Goal: Task Accomplishment & Management: Use online tool/utility

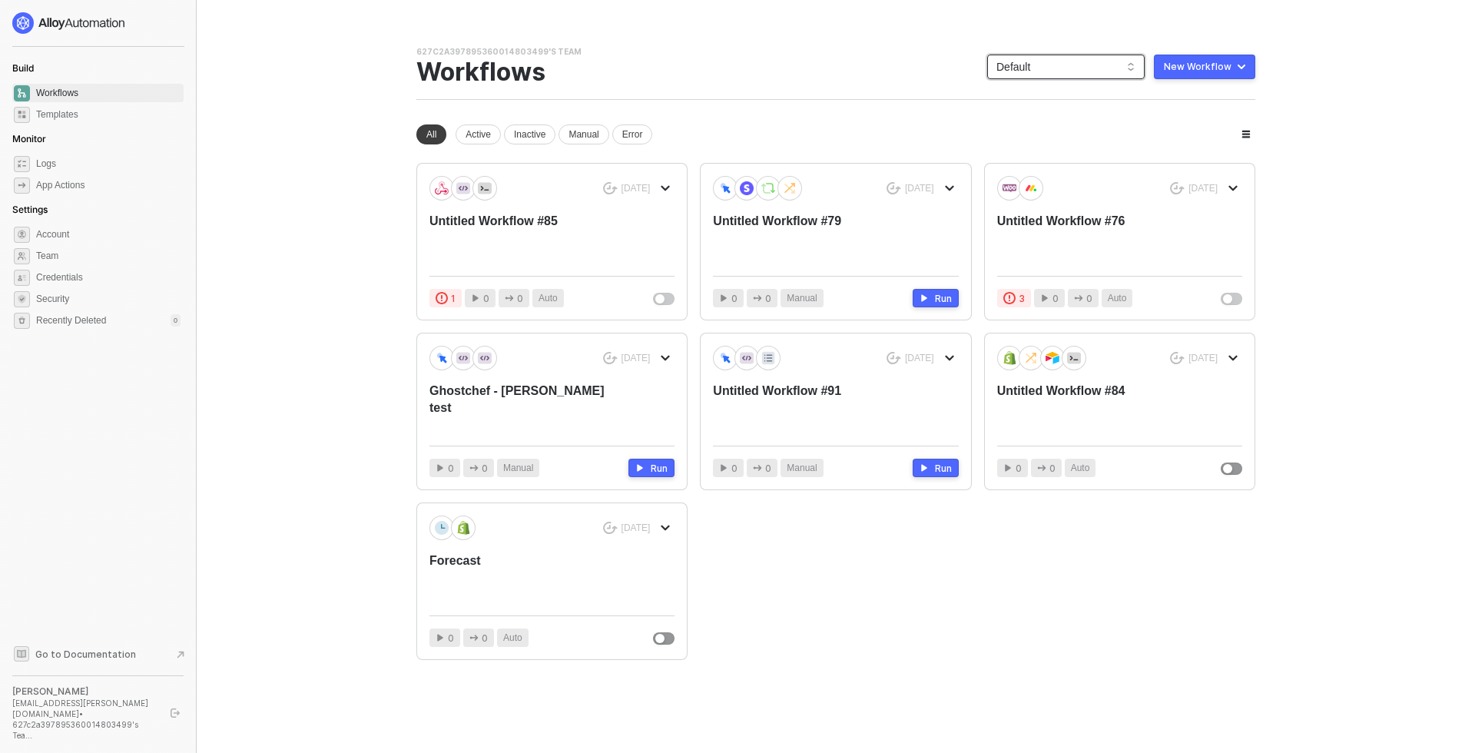
click at [1099, 75] on span "Default" at bounding box center [1065, 66] width 139 height 23
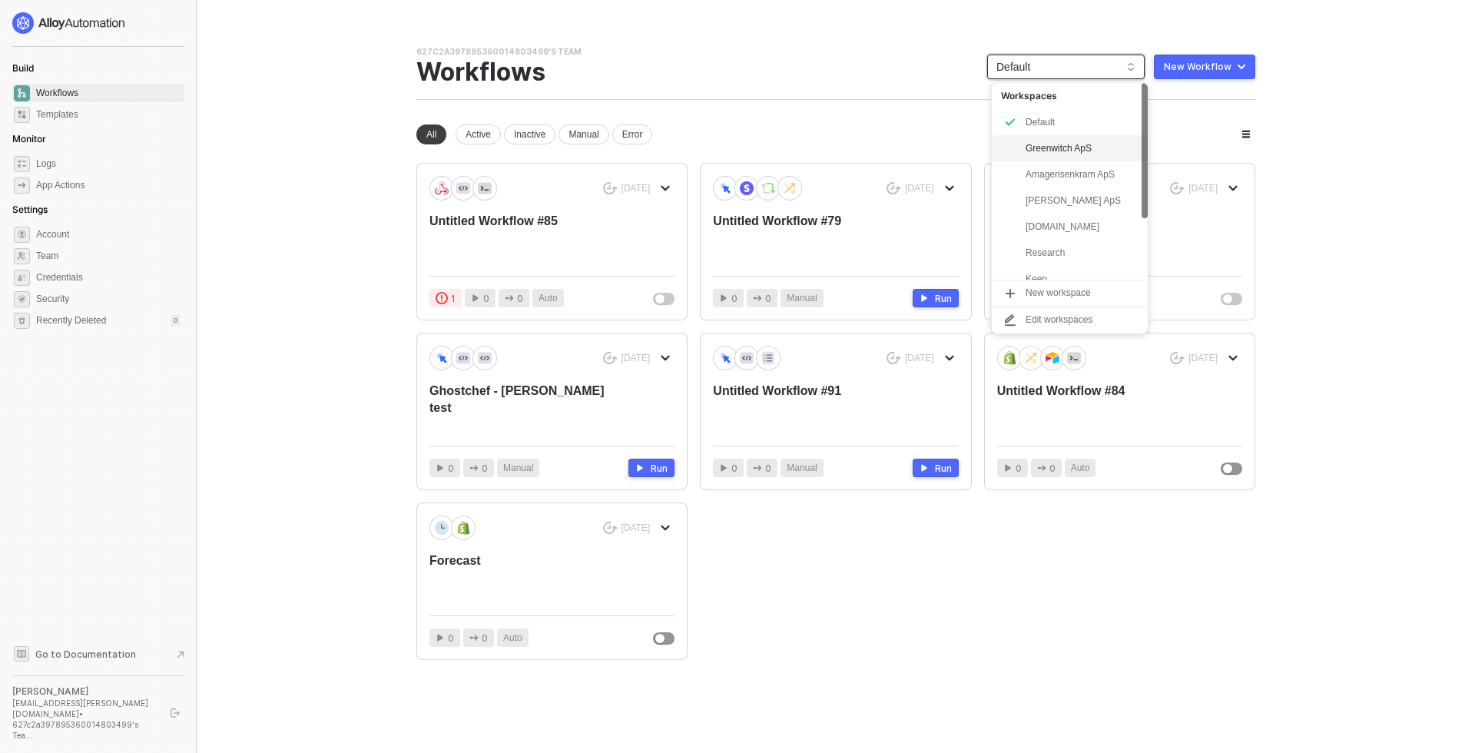
click at [1087, 147] on div "Greenwitch ApS" at bounding box center [1081, 148] width 113 height 18
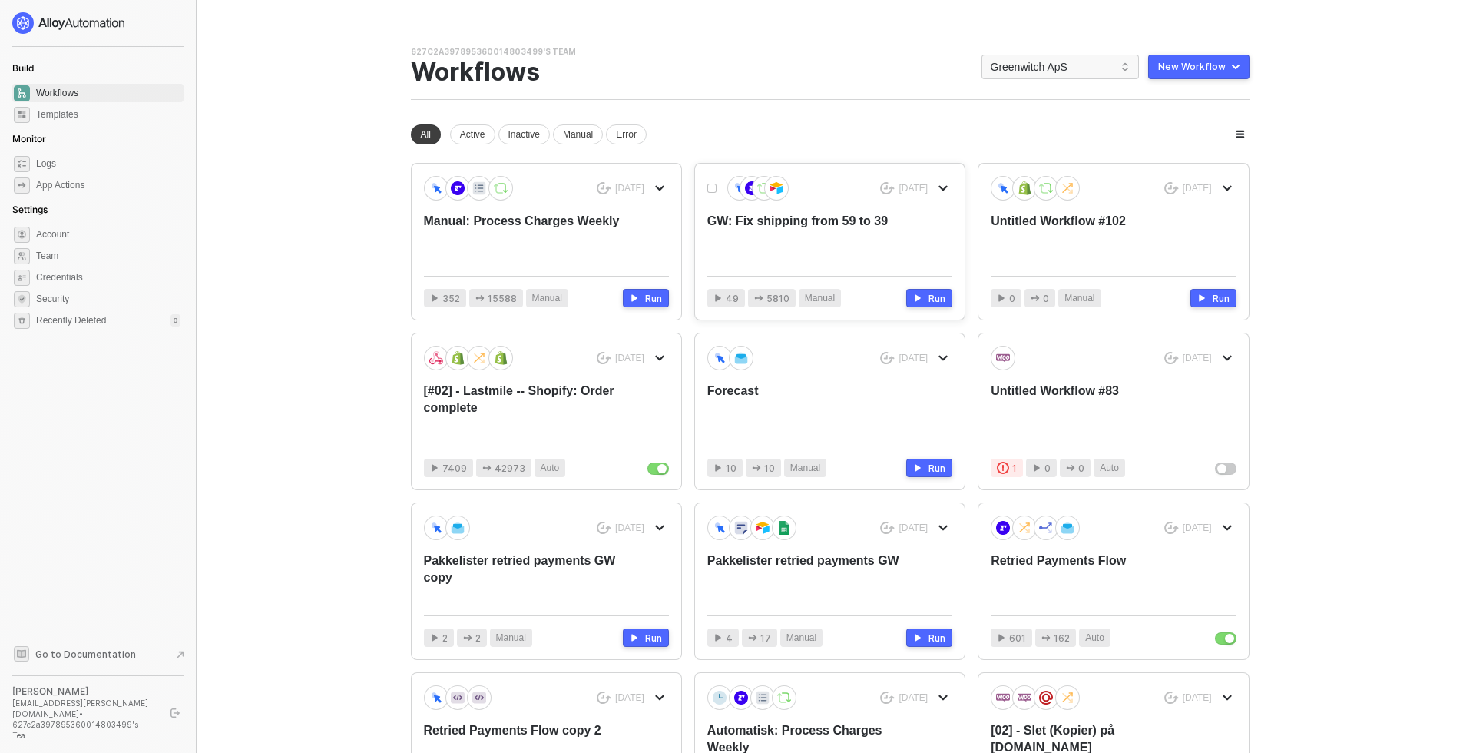
click at [818, 214] on div "GW: Fix shipping from 59 to 39" at bounding box center [805, 238] width 196 height 51
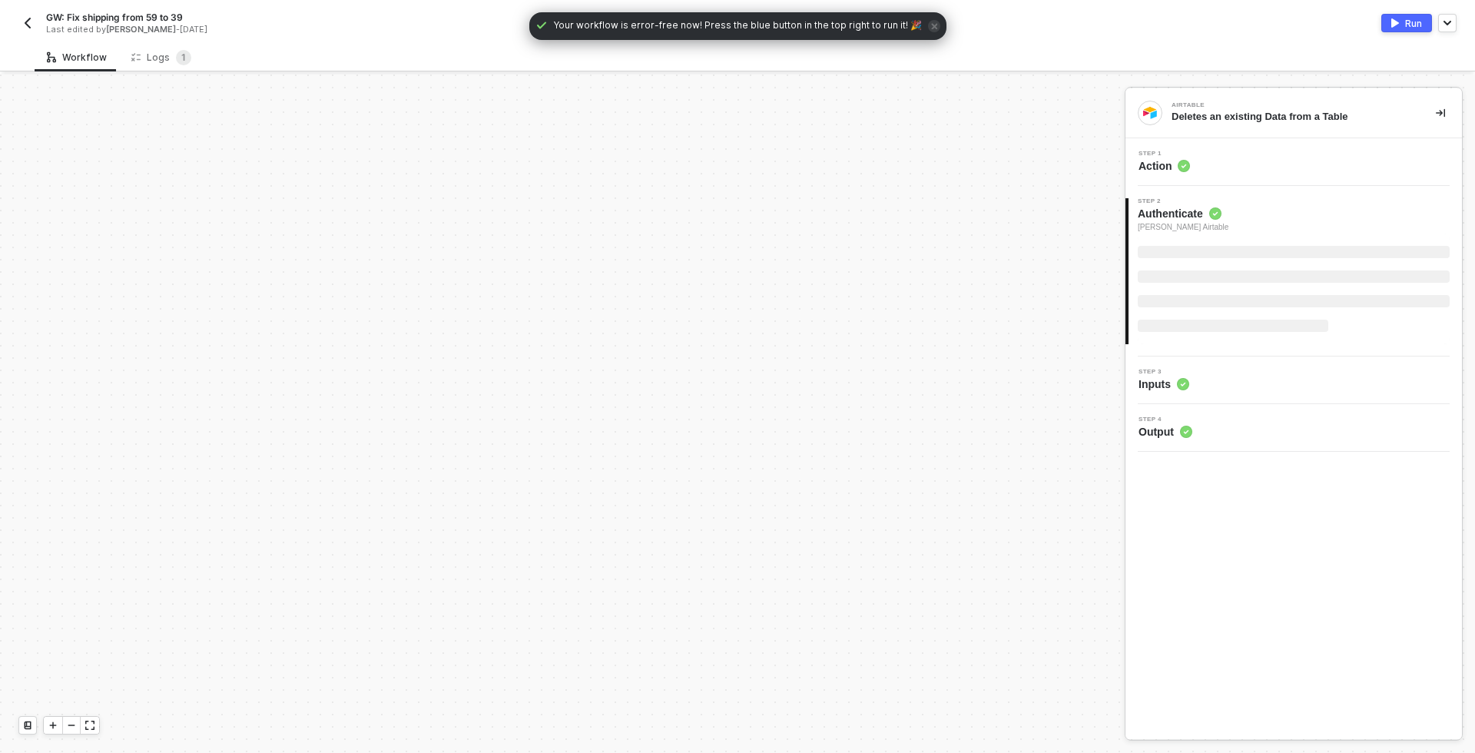
scroll to position [476, 0]
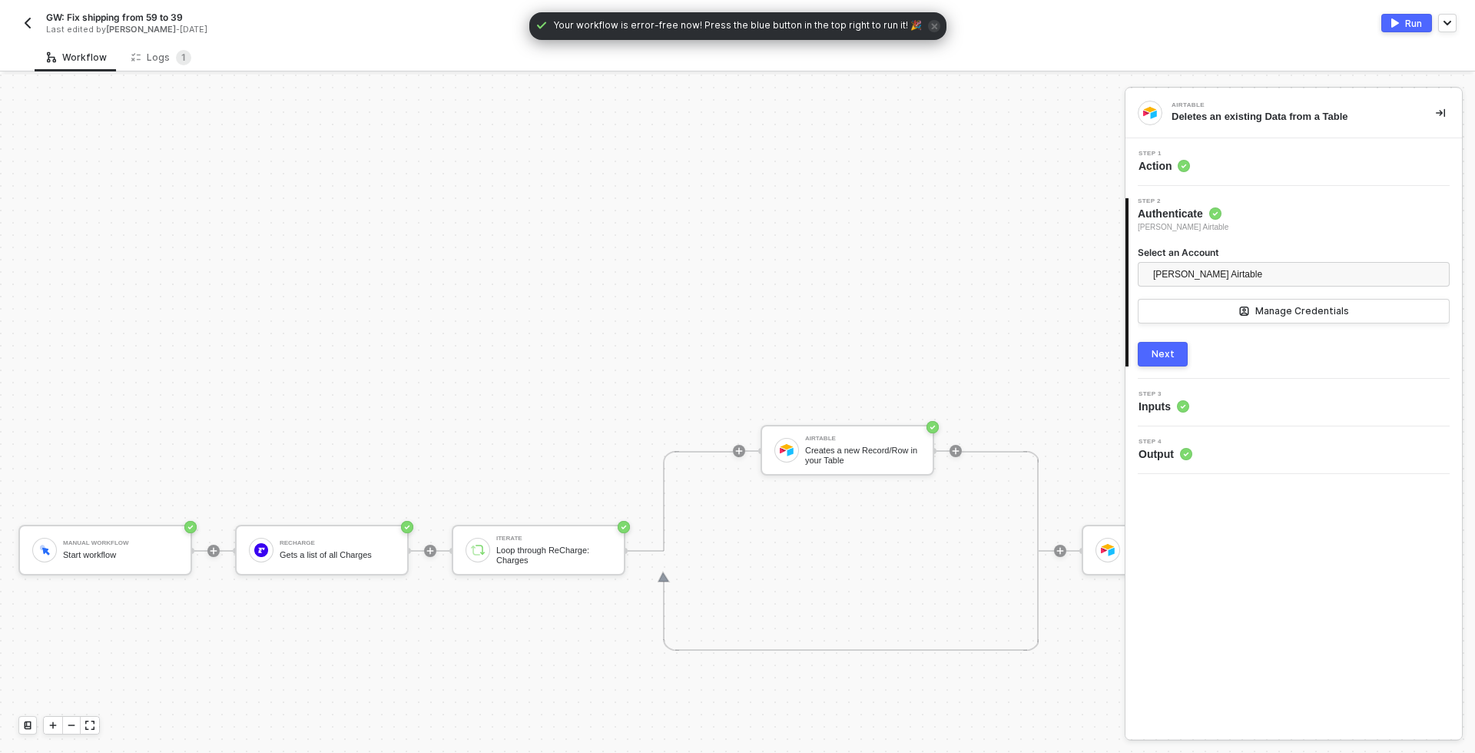
drag, startPoint x: 306, startPoint y: 550, endPoint x: 420, endPoint y: 517, distance: 119.1
click at [306, 550] on div "Gets a list of all Charges" at bounding box center [337, 555] width 115 height 10
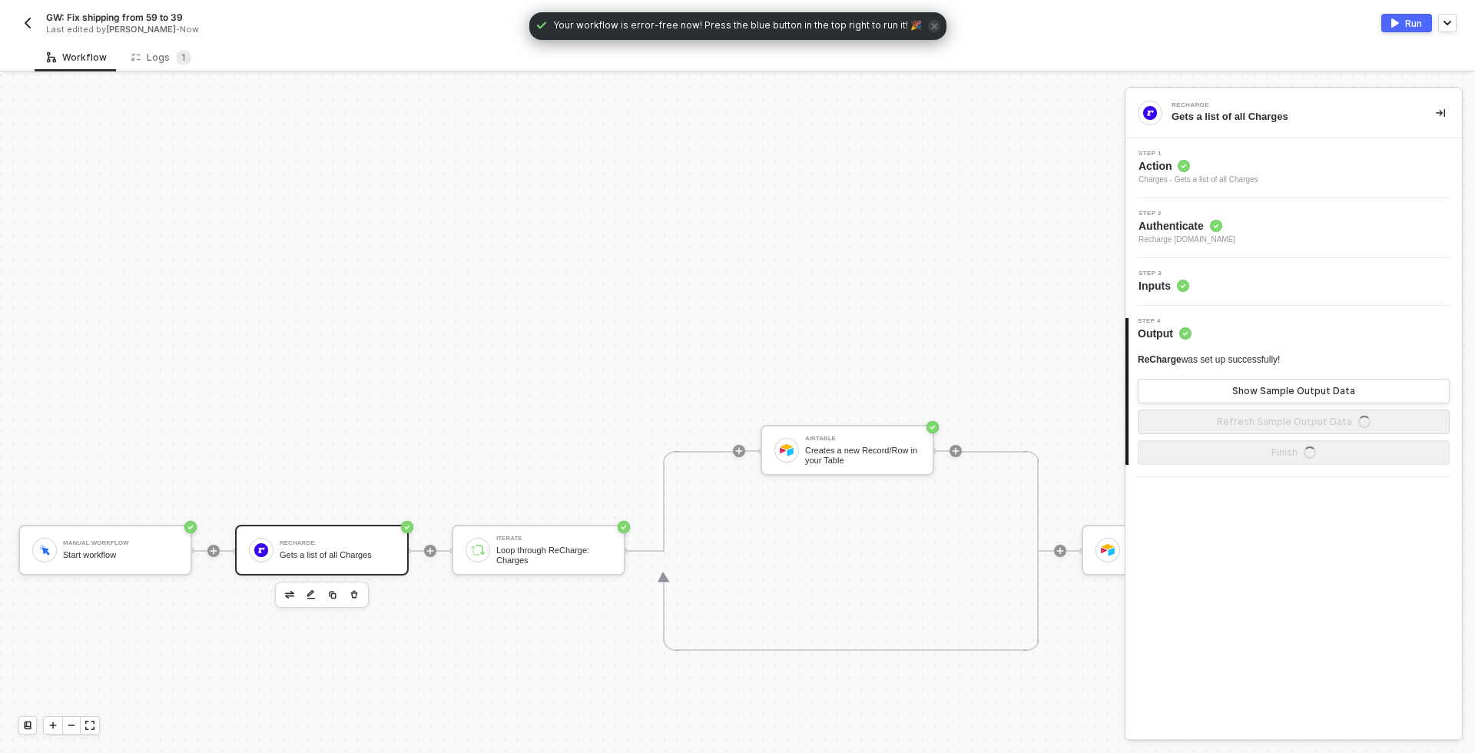
click at [1227, 281] on div "Step 3 Inputs" at bounding box center [1295, 281] width 333 height 23
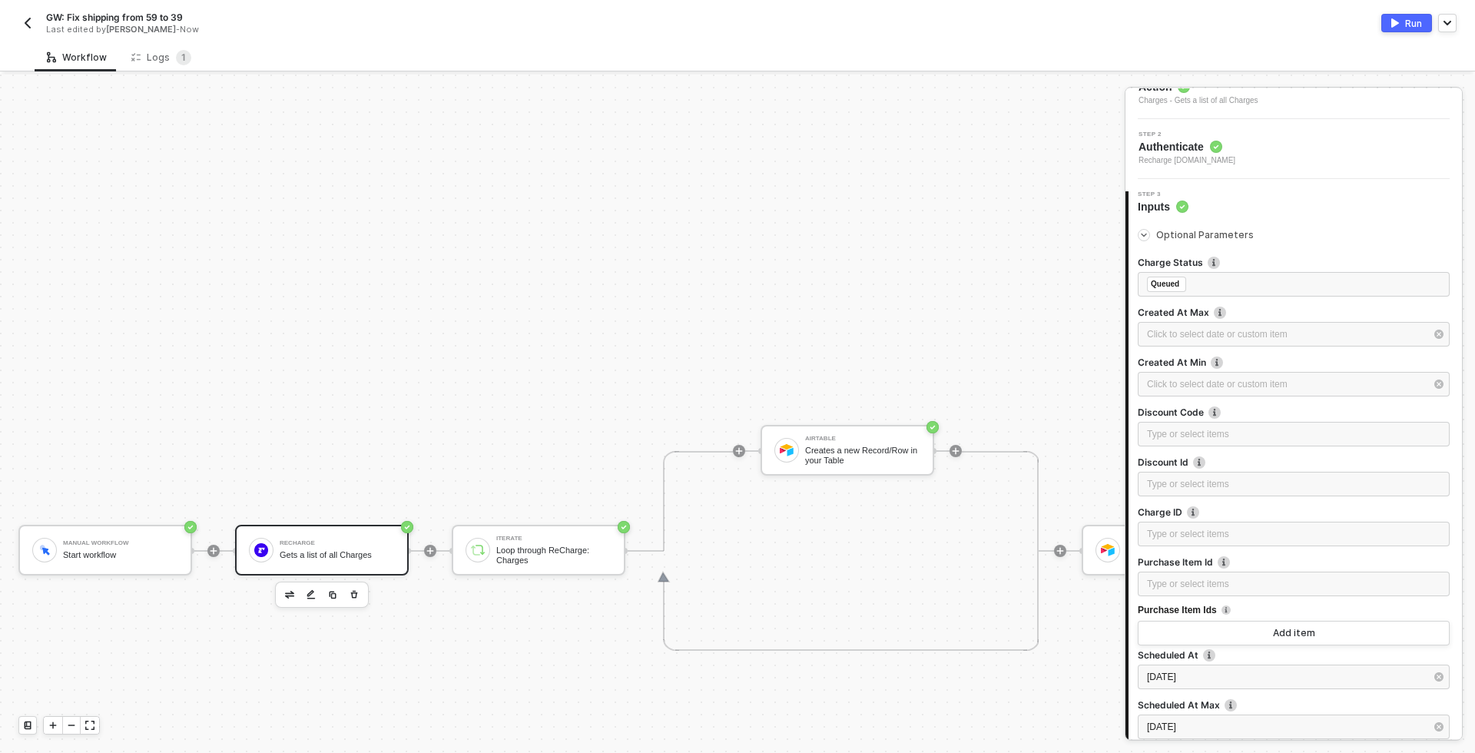
scroll to position [288, 0]
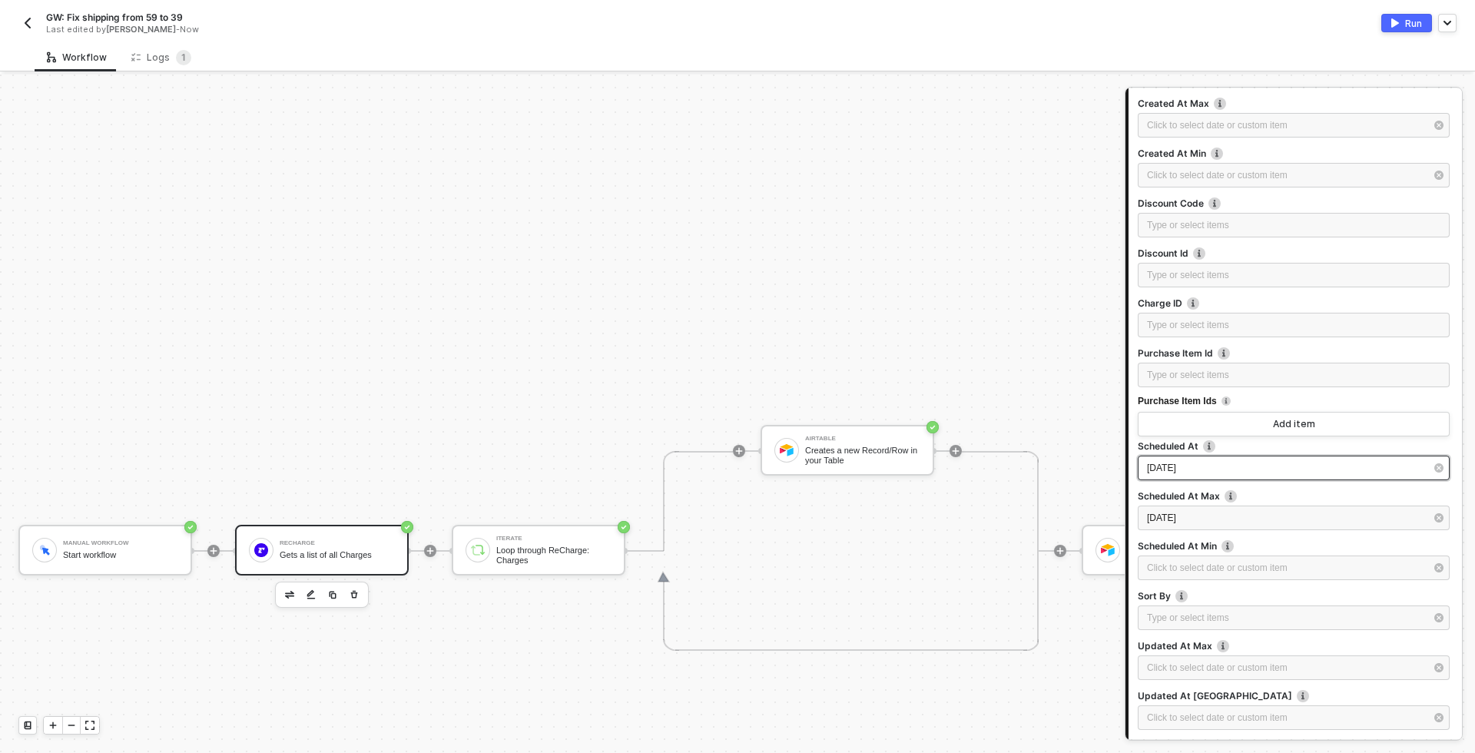
click at [1203, 470] on div "[DATE]" at bounding box center [1286, 468] width 278 height 15
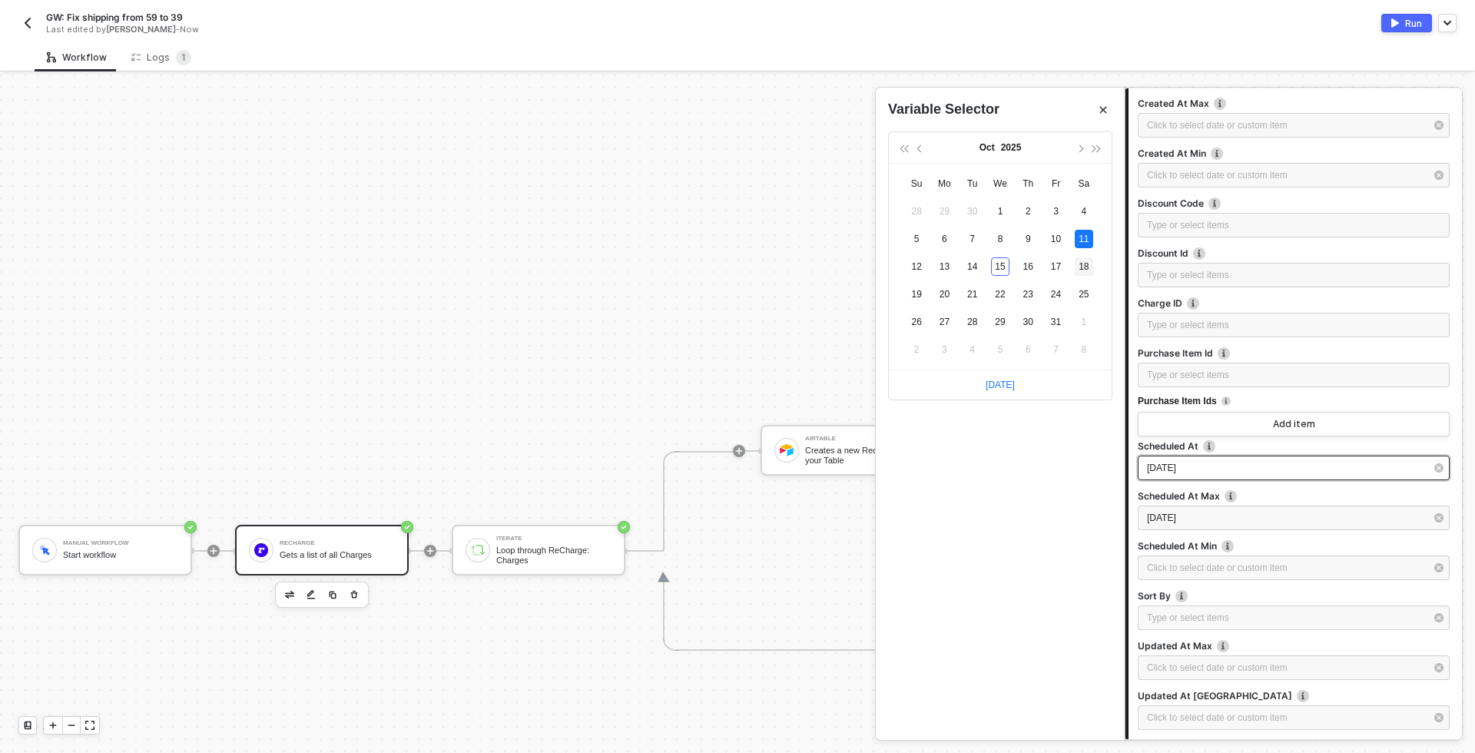
type input "[DATE]"
click at [1087, 266] on div "18" at bounding box center [1083, 266] width 18 height 18
click at [1215, 520] on div "[DATE]" at bounding box center [1286, 518] width 278 height 15
click at [945, 289] on div "20" at bounding box center [944, 294] width 18 height 18
type input "2025-10-20"
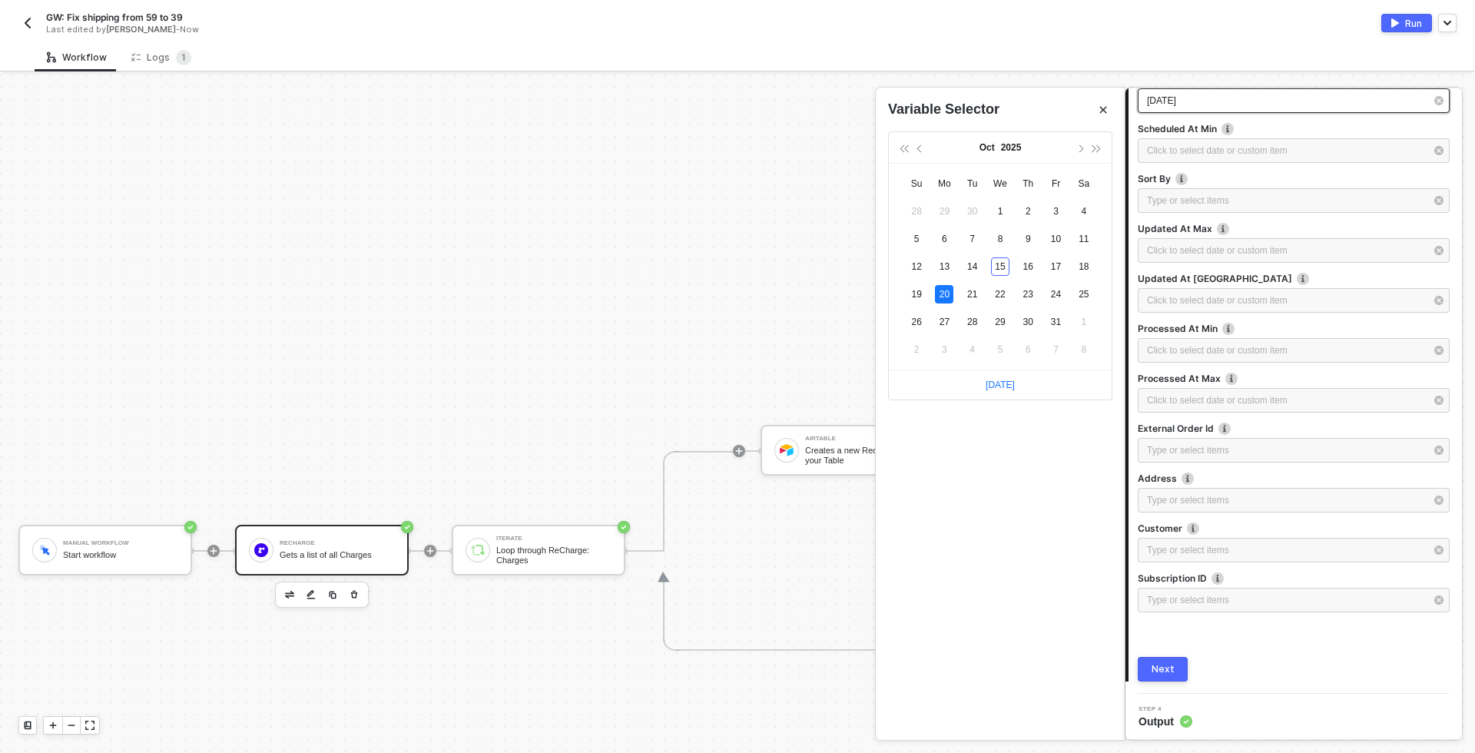
scroll to position [707, 0]
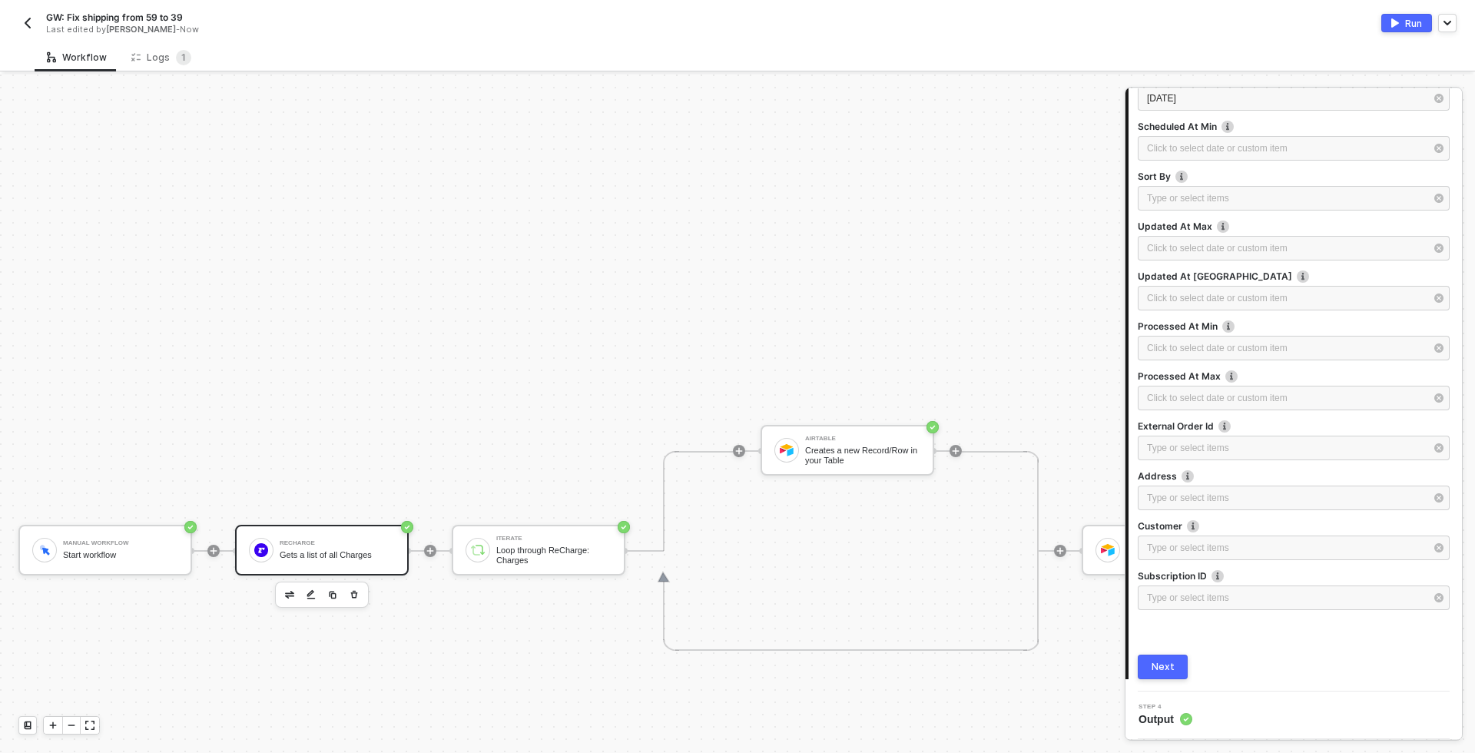
click at [1172, 664] on button "Next" at bounding box center [1162, 666] width 50 height 25
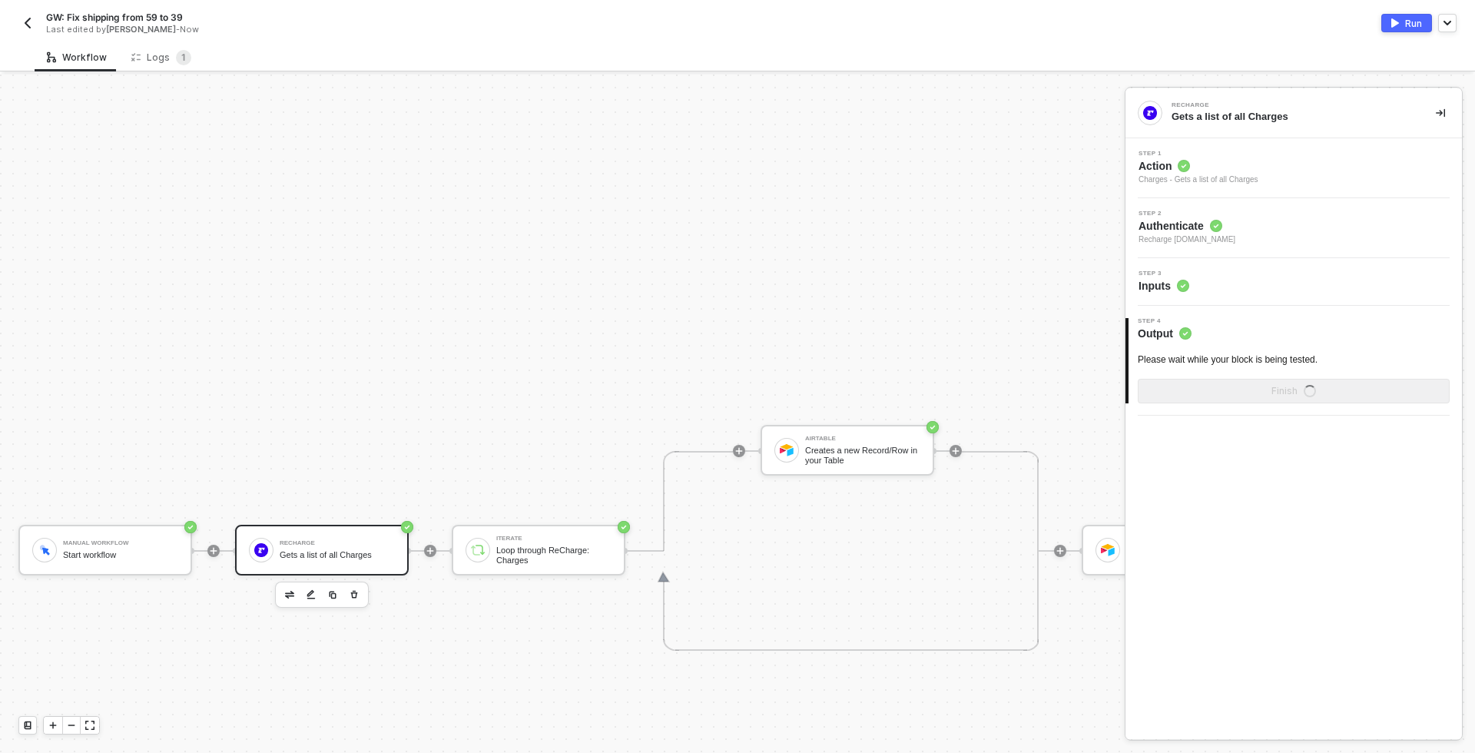
scroll to position [0, 0]
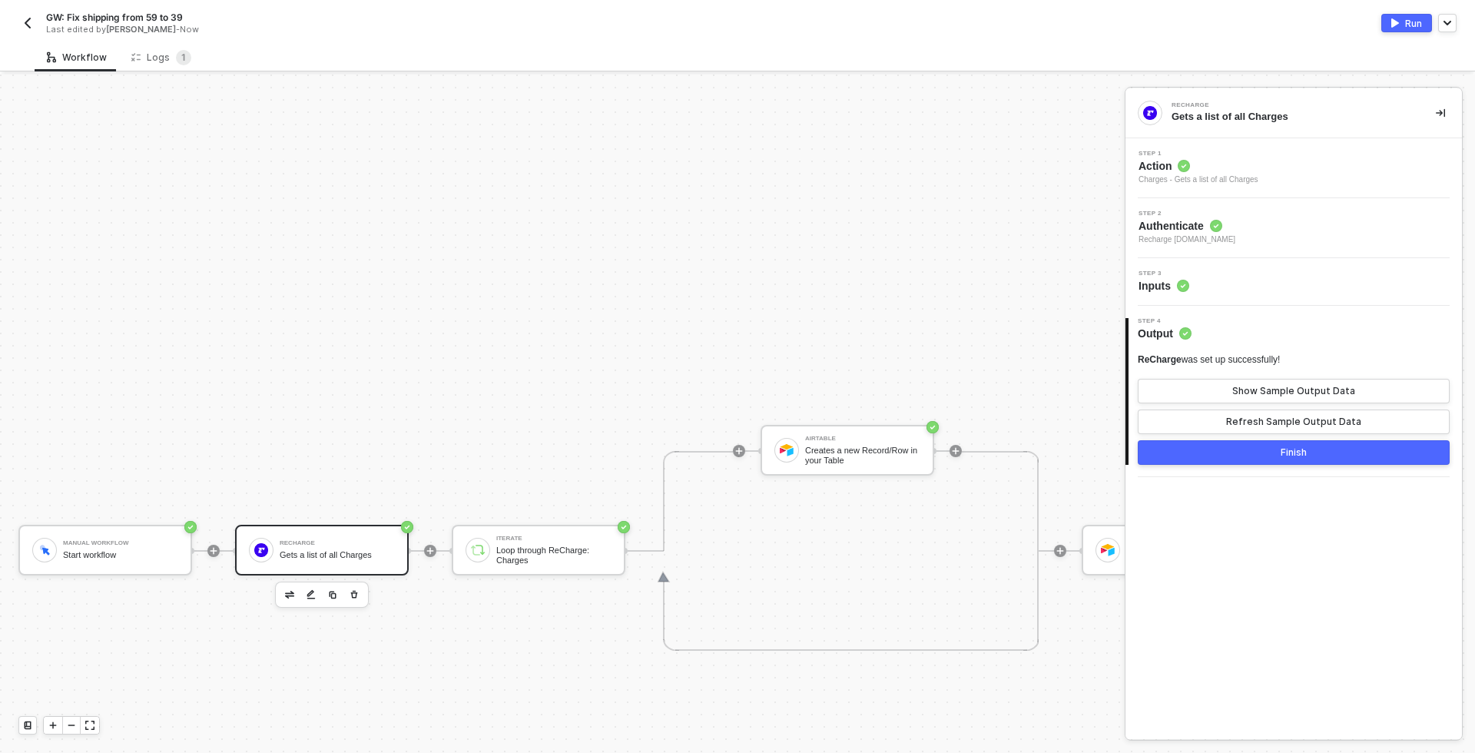
click at [1312, 449] on button "Finish" at bounding box center [1293, 452] width 312 height 25
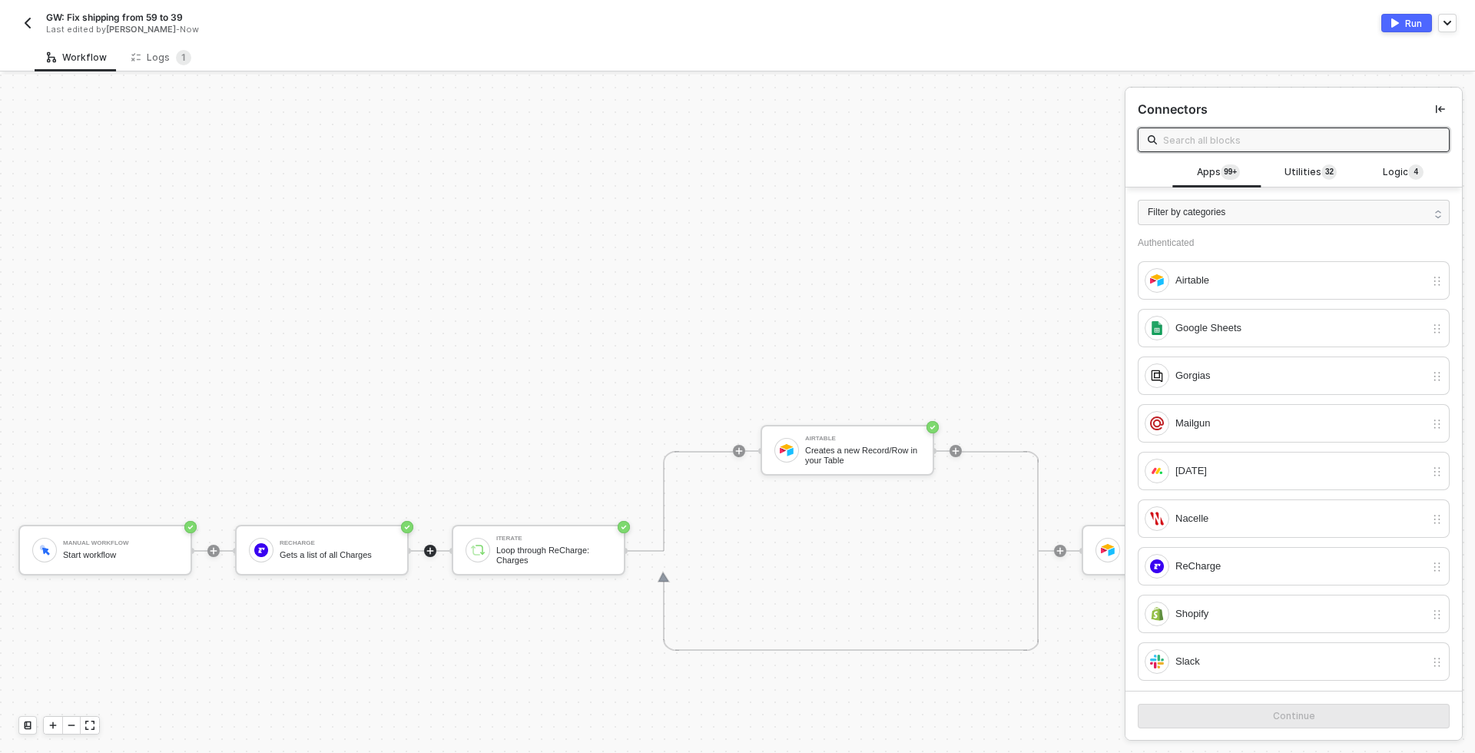
click at [1405, 22] on div "Run" at bounding box center [1413, 23] width 17 height 13
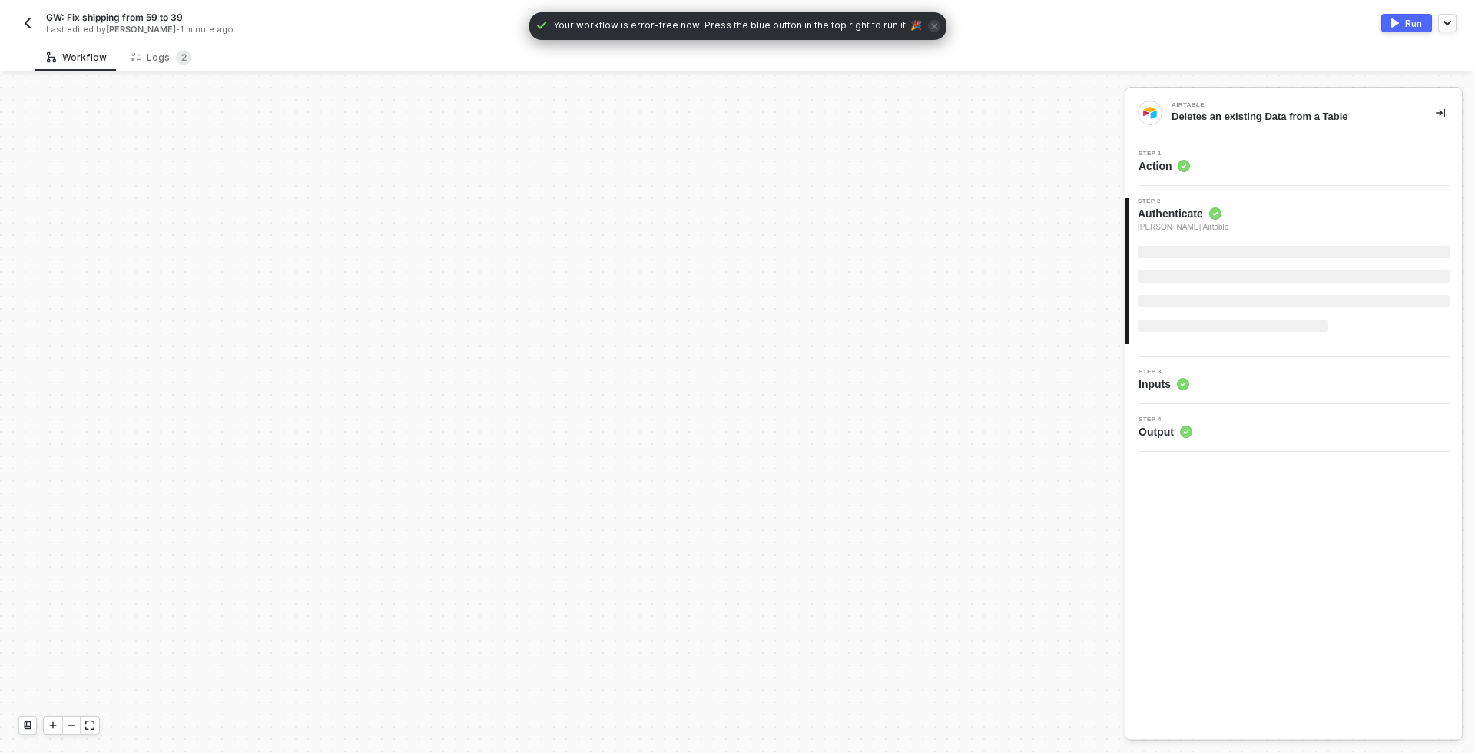
scroll to position [476, 0]
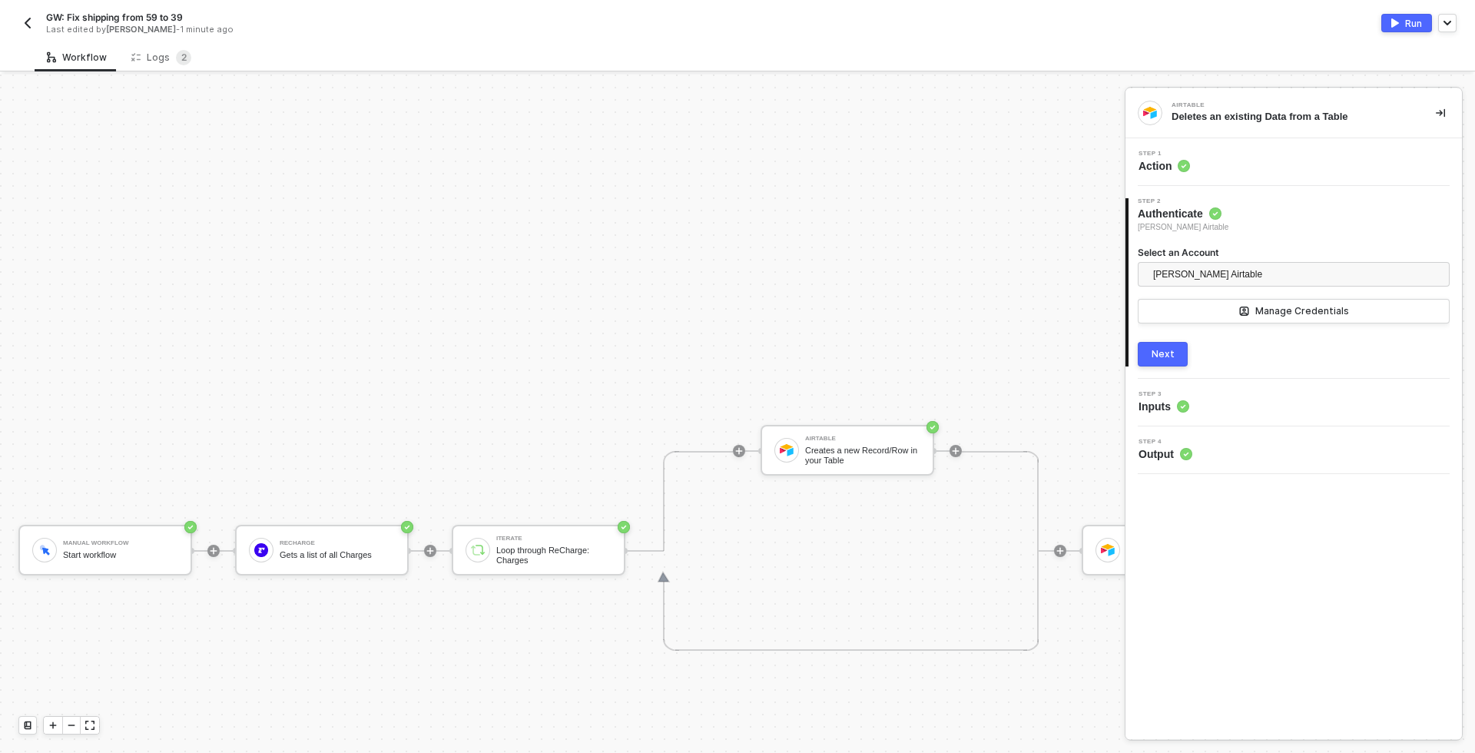
click at [1389, 25] on button "Run" at bounding box center [1406, 23] width 51 height 18
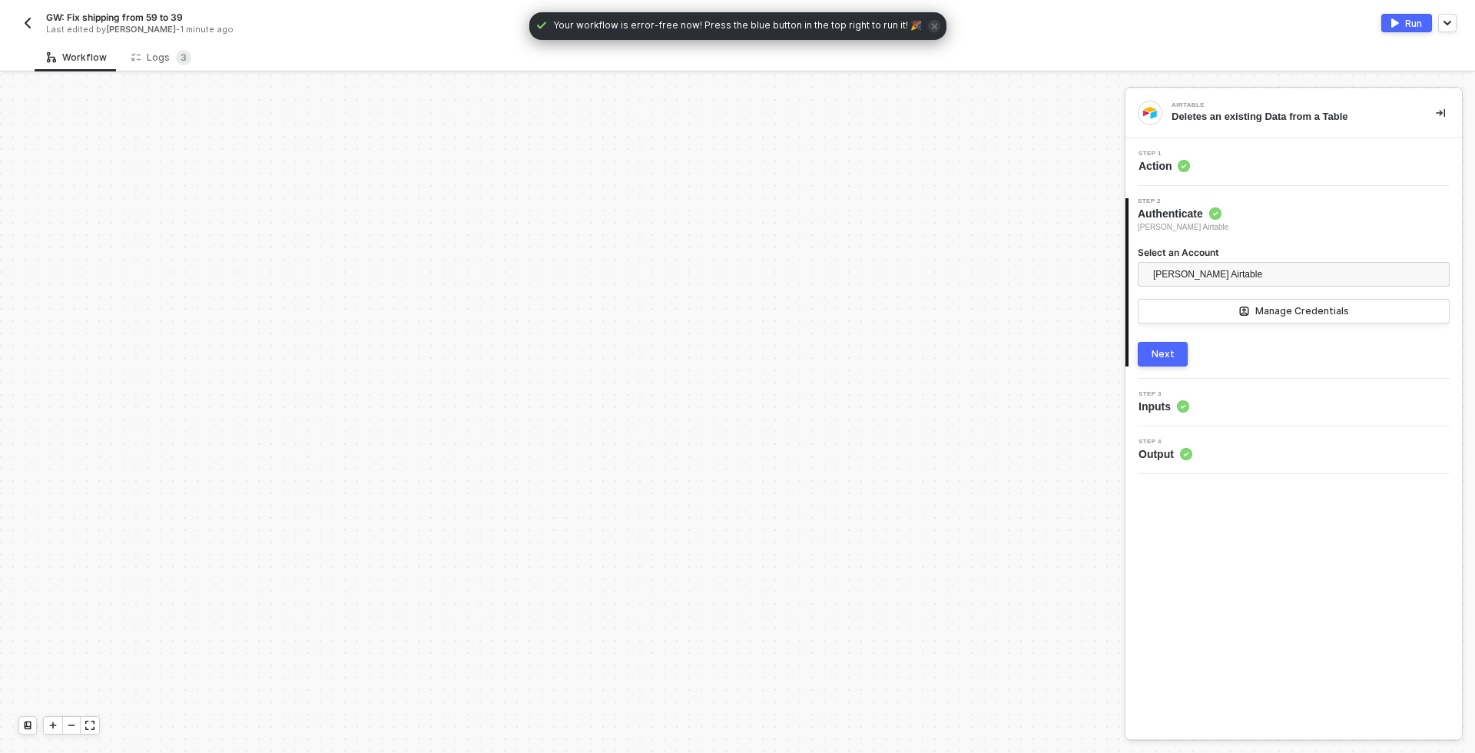
scroll to position [476, 0]
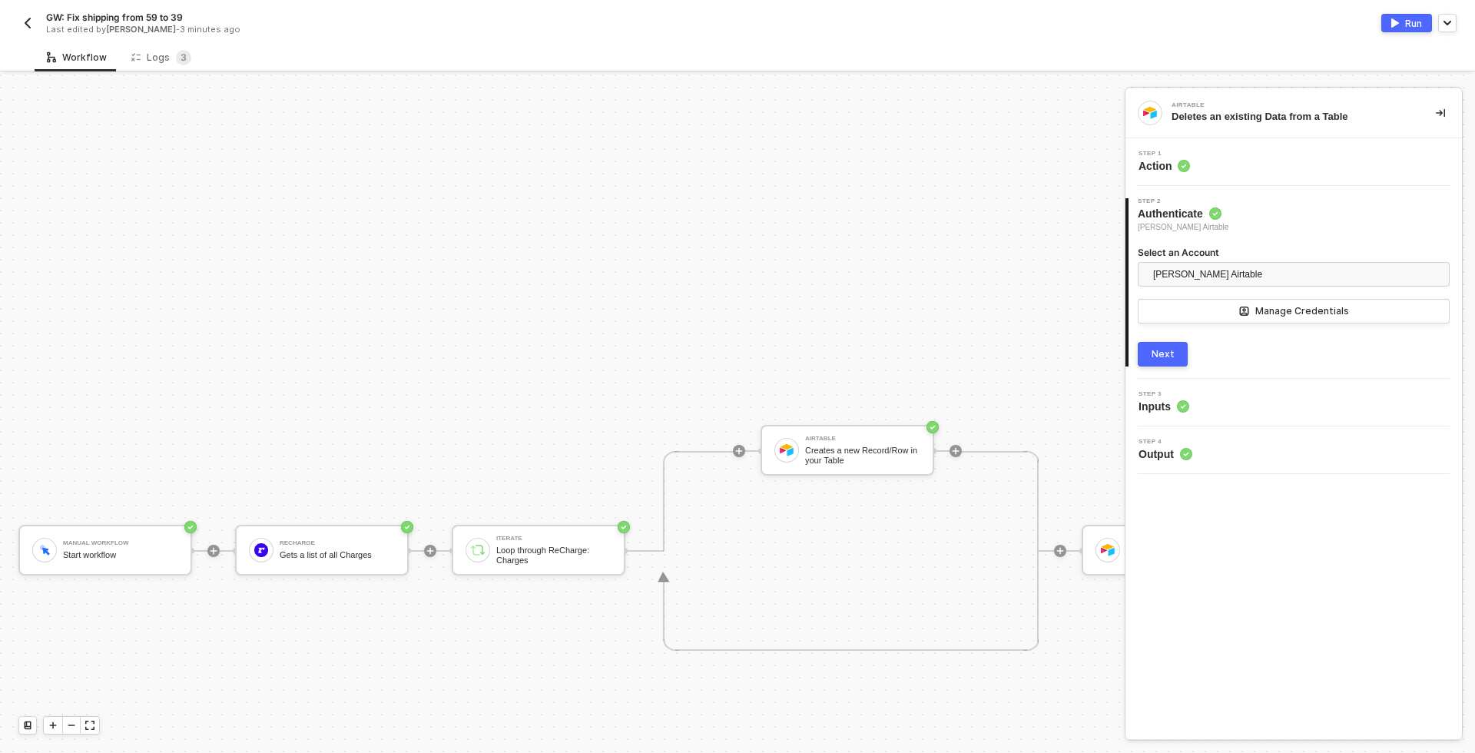
click at [1395, 24] on img "button" at bounding box center [1395, 22] width 8 height 9
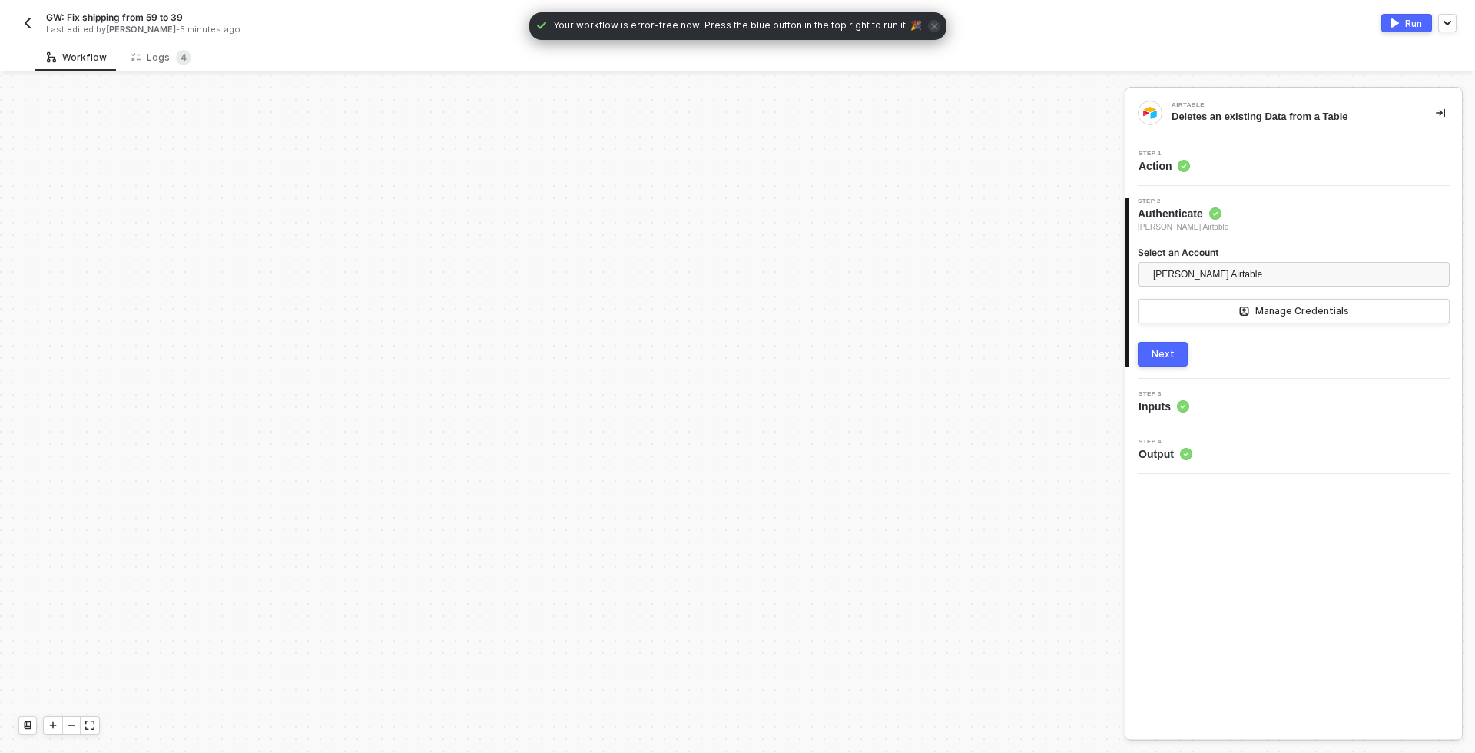
scroll to position [476, 0]
click at [20, 21] on button "button" at bounding box center [27, 23] width 18 height 18
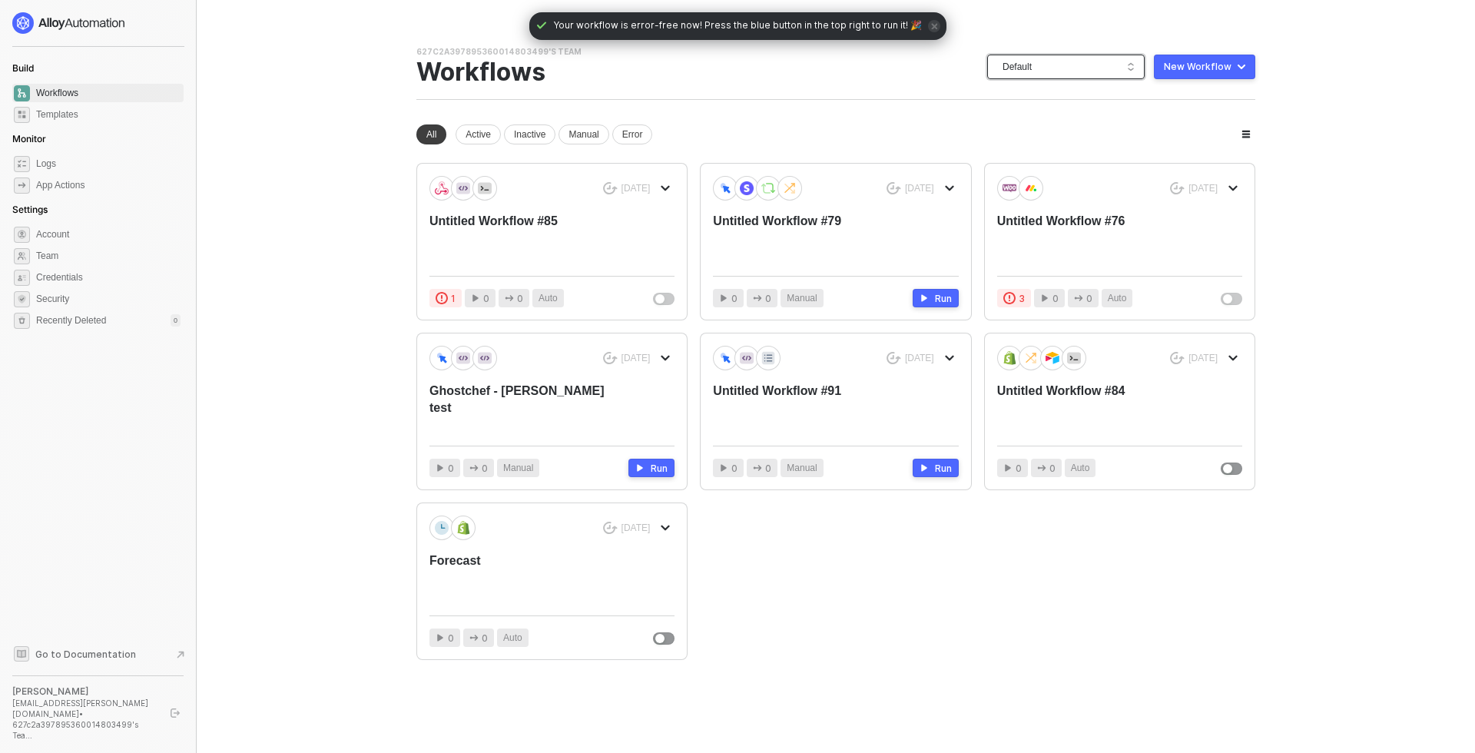
click at [1047, 74] on span "Default" at bounding box center [1068, 66] width 133 height 23
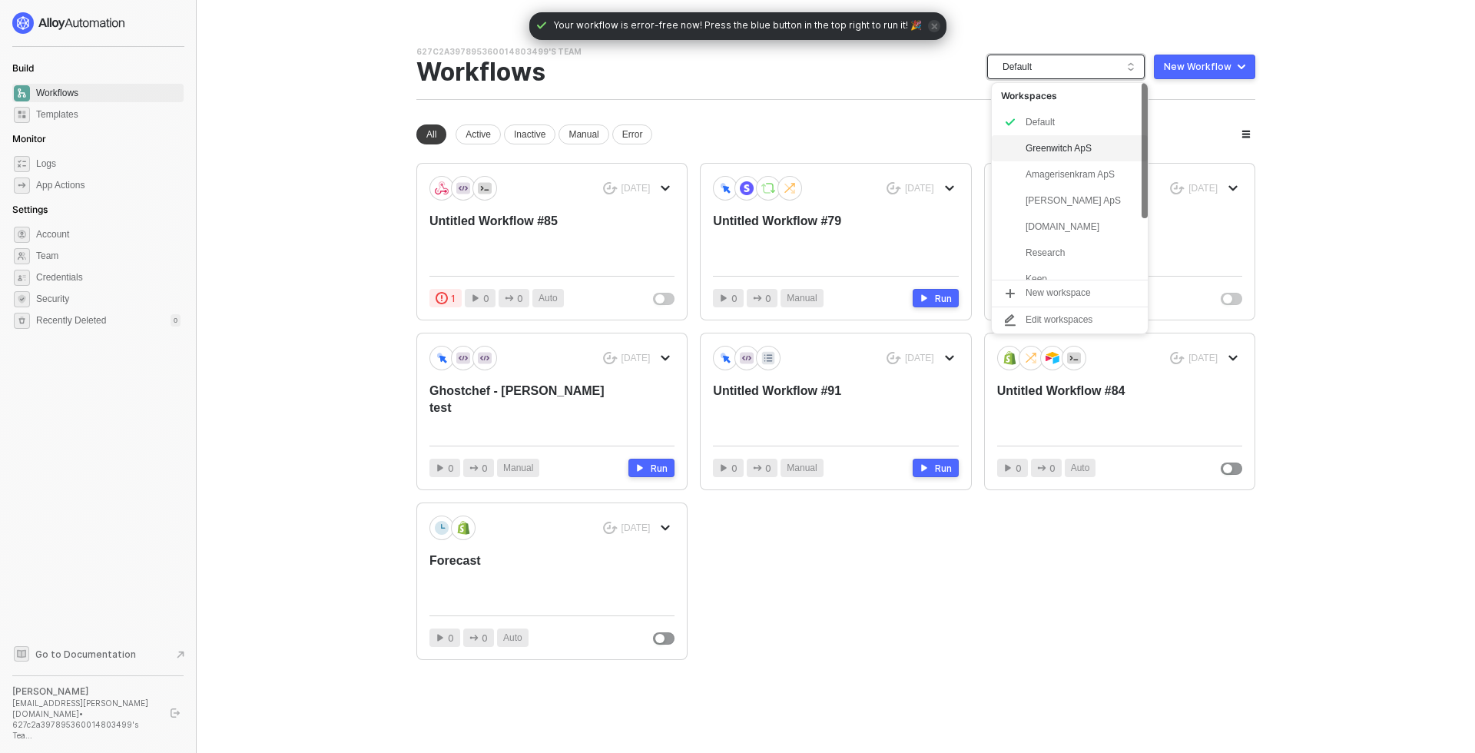
click at [1090, 144] on div "Greenwitch ApS" at bounding box center [1081, 148] width 113 height 18
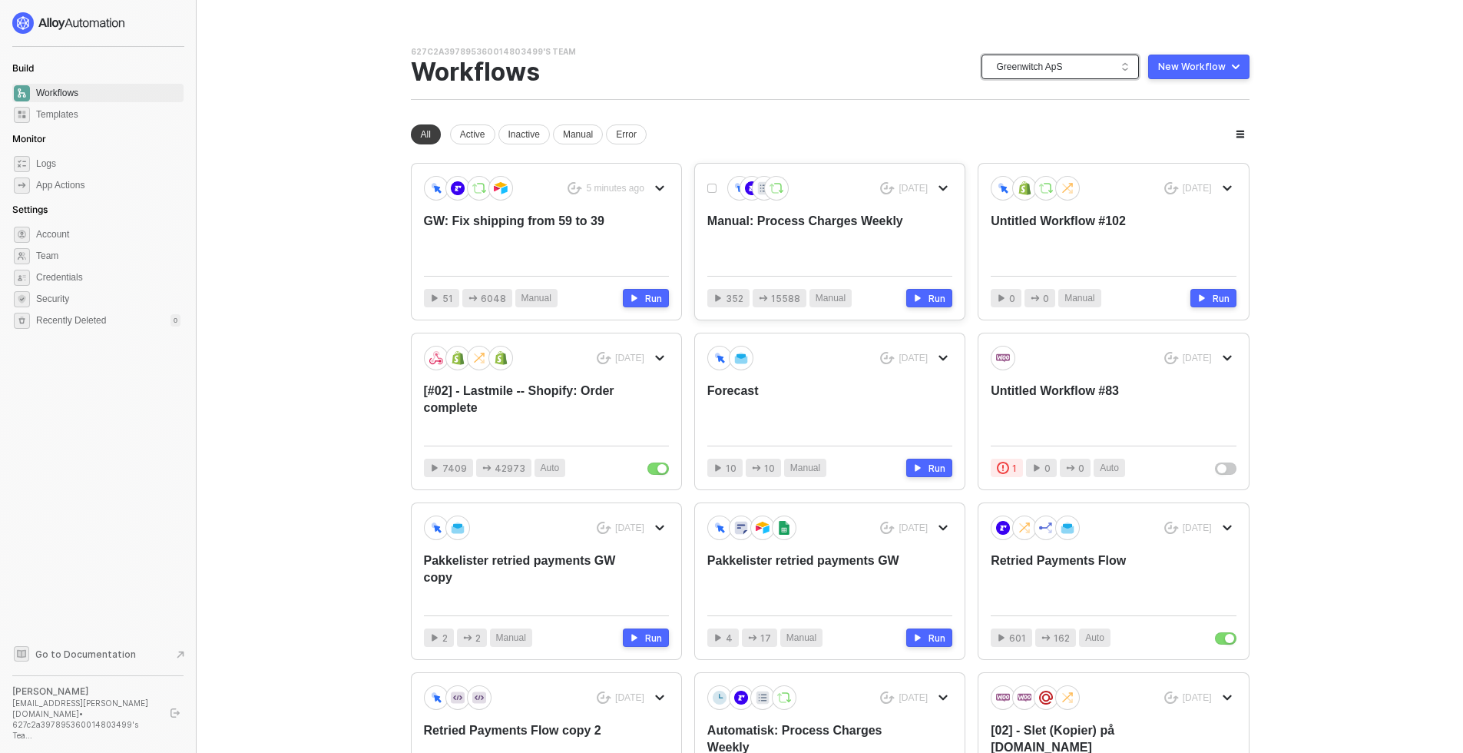
click at [785, 233] on div "Manual: Process Charges Weekly" at bounding box center [805, 238] width 196 height 51
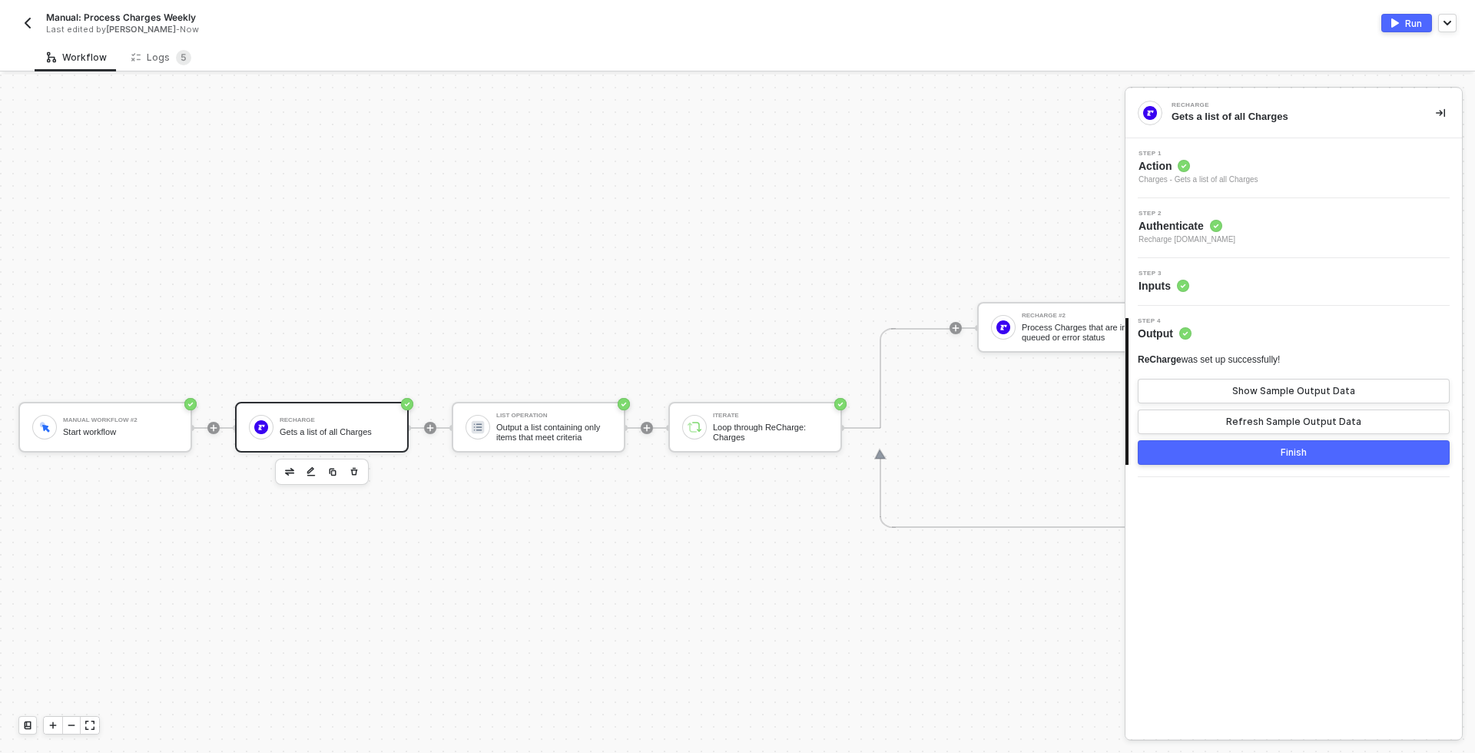
scroll to position [40, 0]
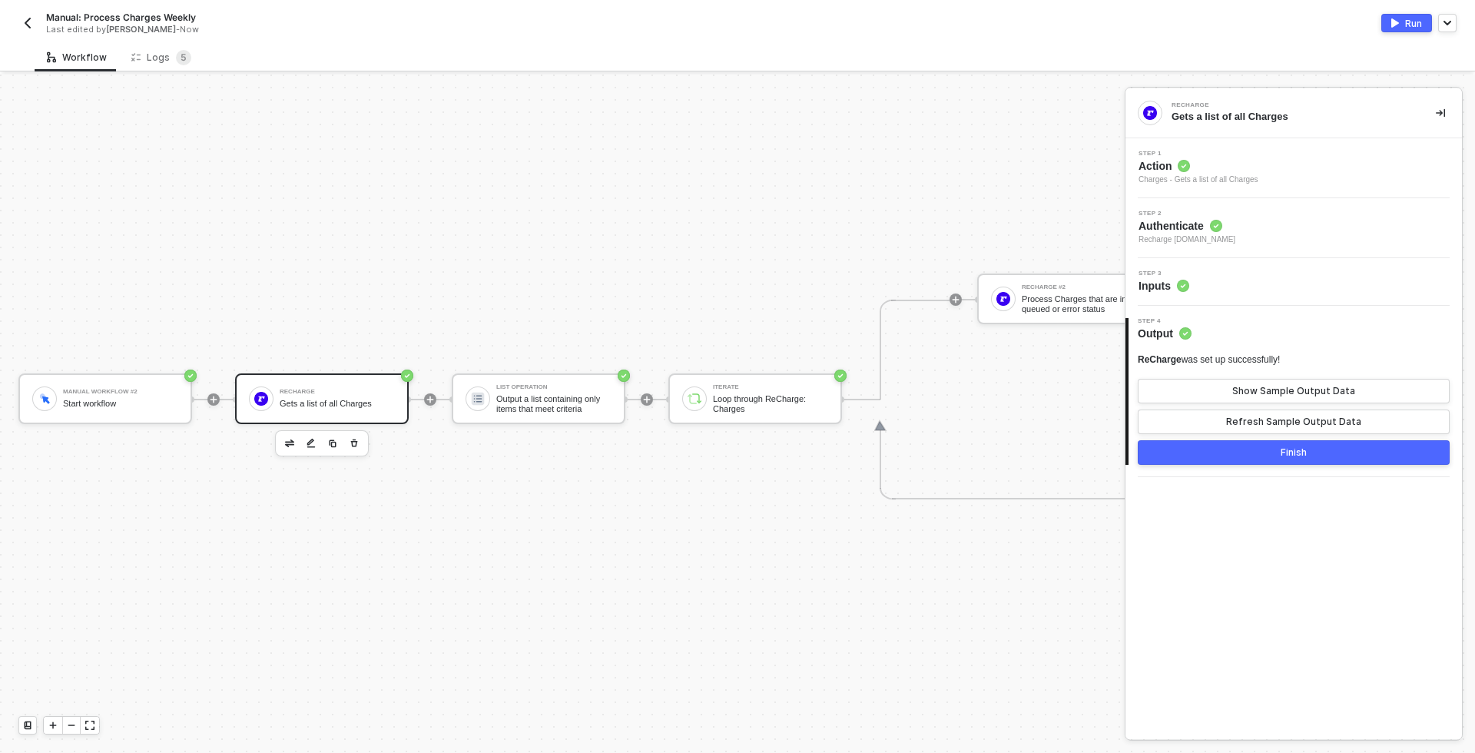
click at [1255, 281] on div "Step 3 Inputs" at bounding box center [1295, 281] width 333 height 23
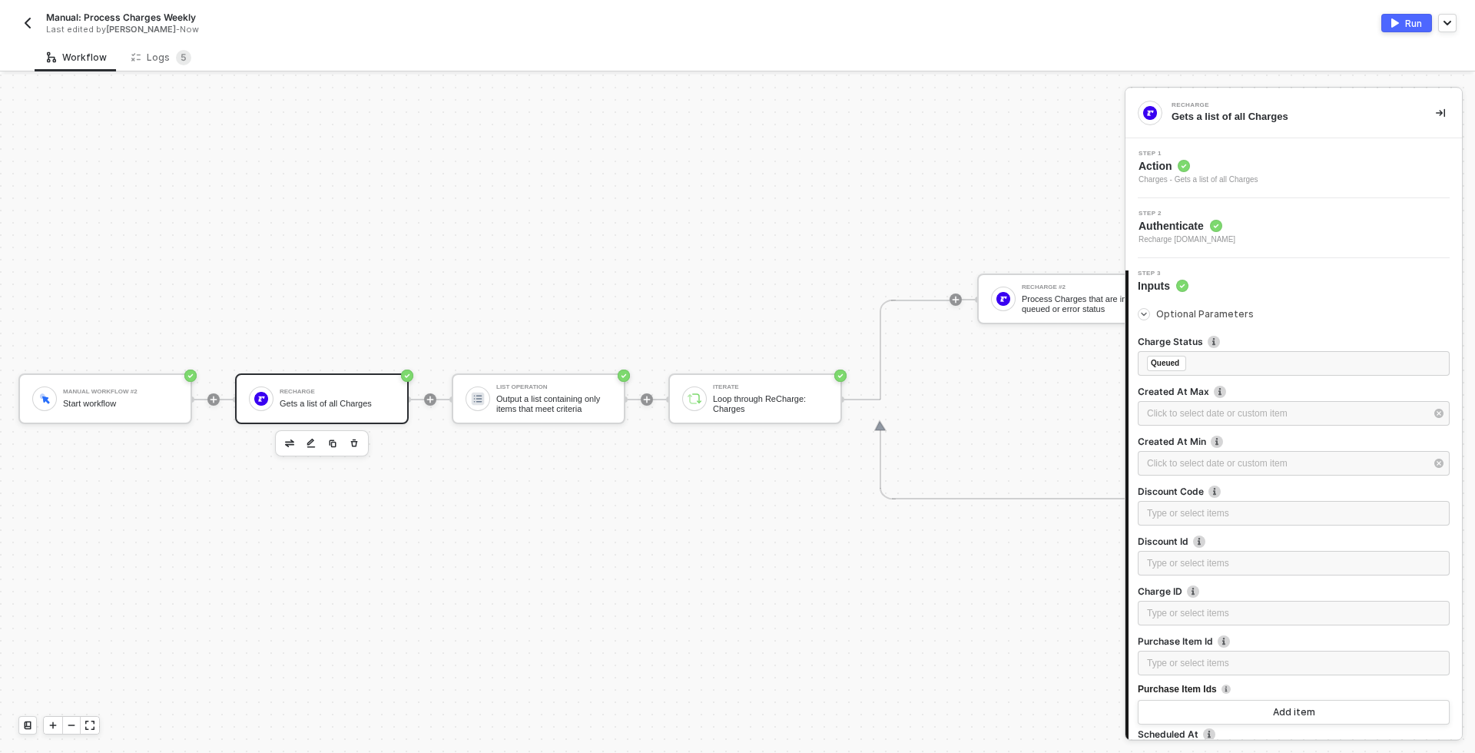
scroll to position [235, 0]
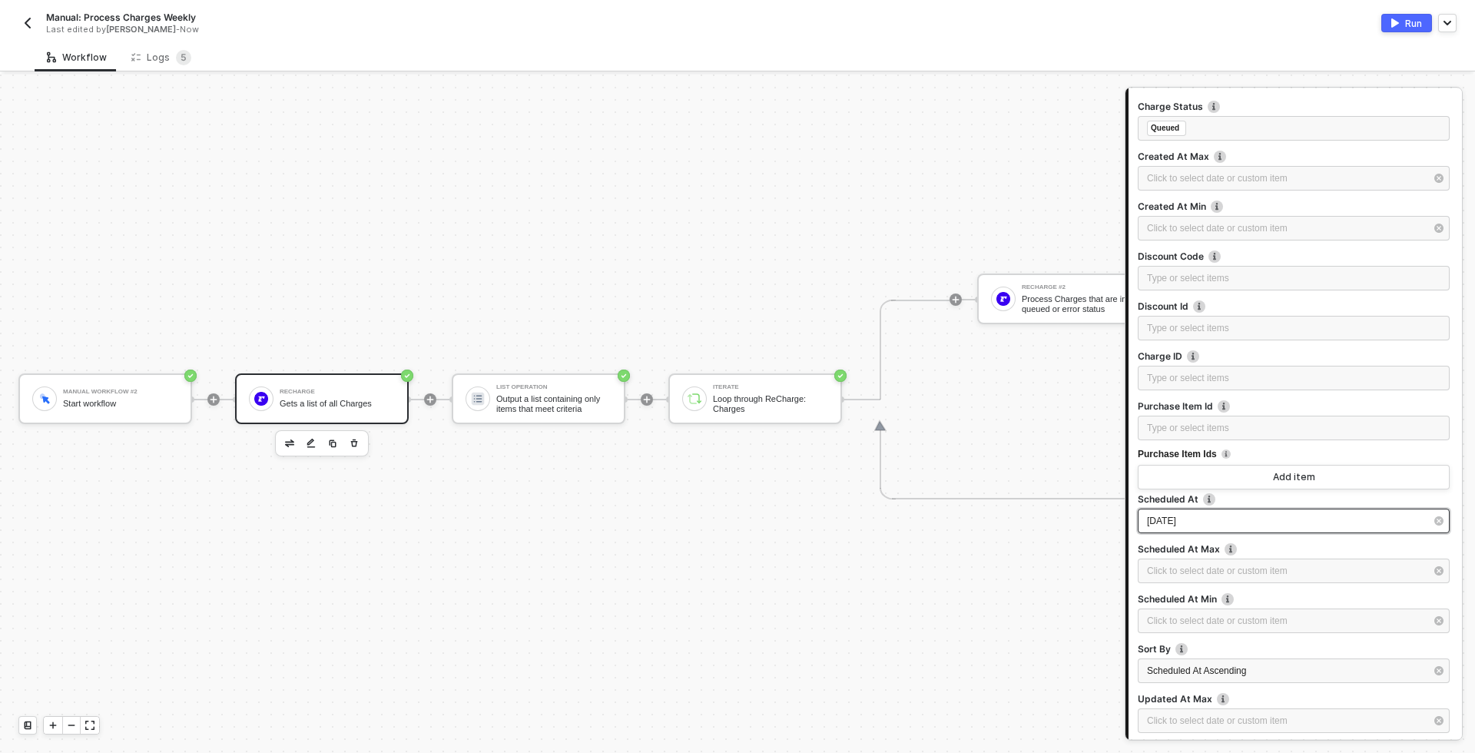
click at [1312, 521] on div "[DATE]" at bounding box center [1286, 521] width 278 height 15
type input "[DATE]"
click at [1085, 266] on div "18" at bounding box center [1083, 266] width 18 height 18
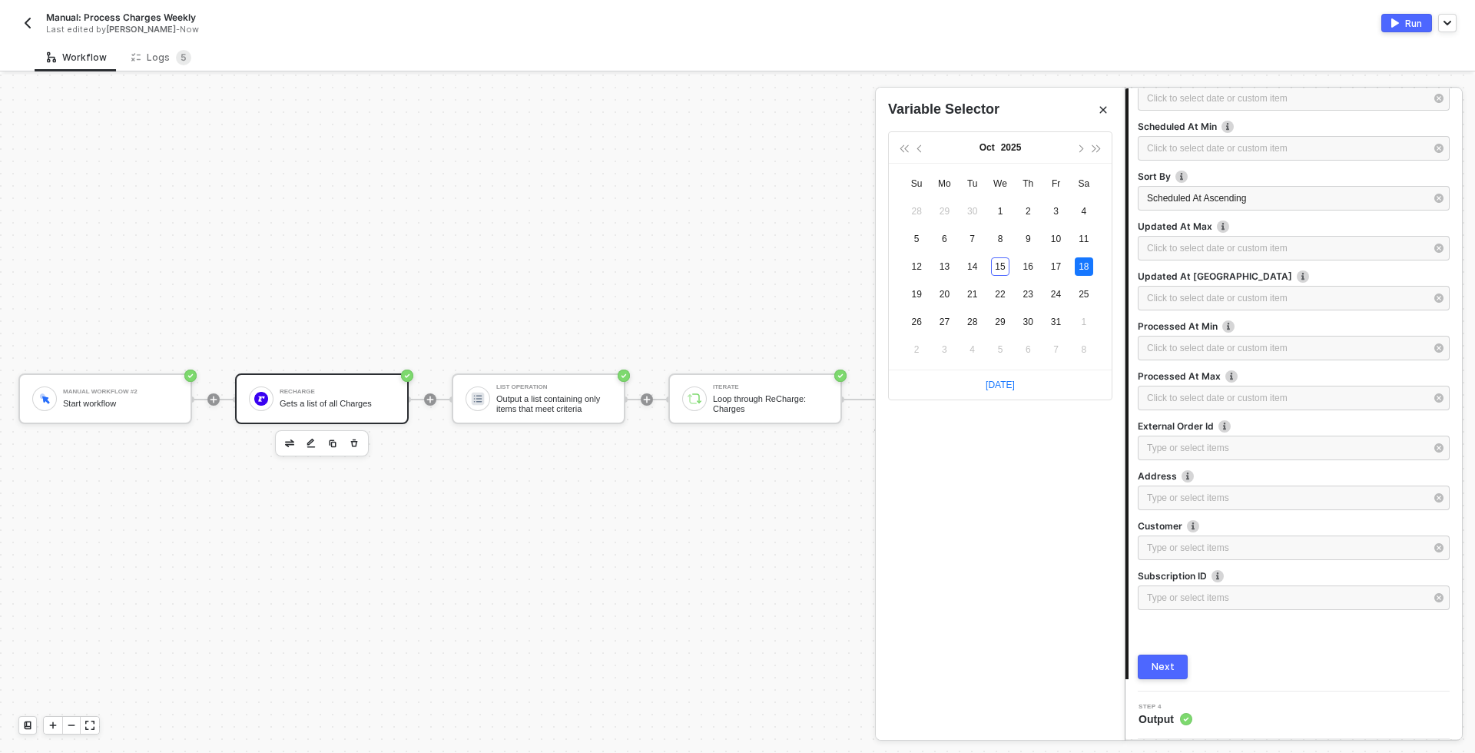
click at [1173, 667] on button "Next" at bounding box center [1162, 666] width 50 height 25
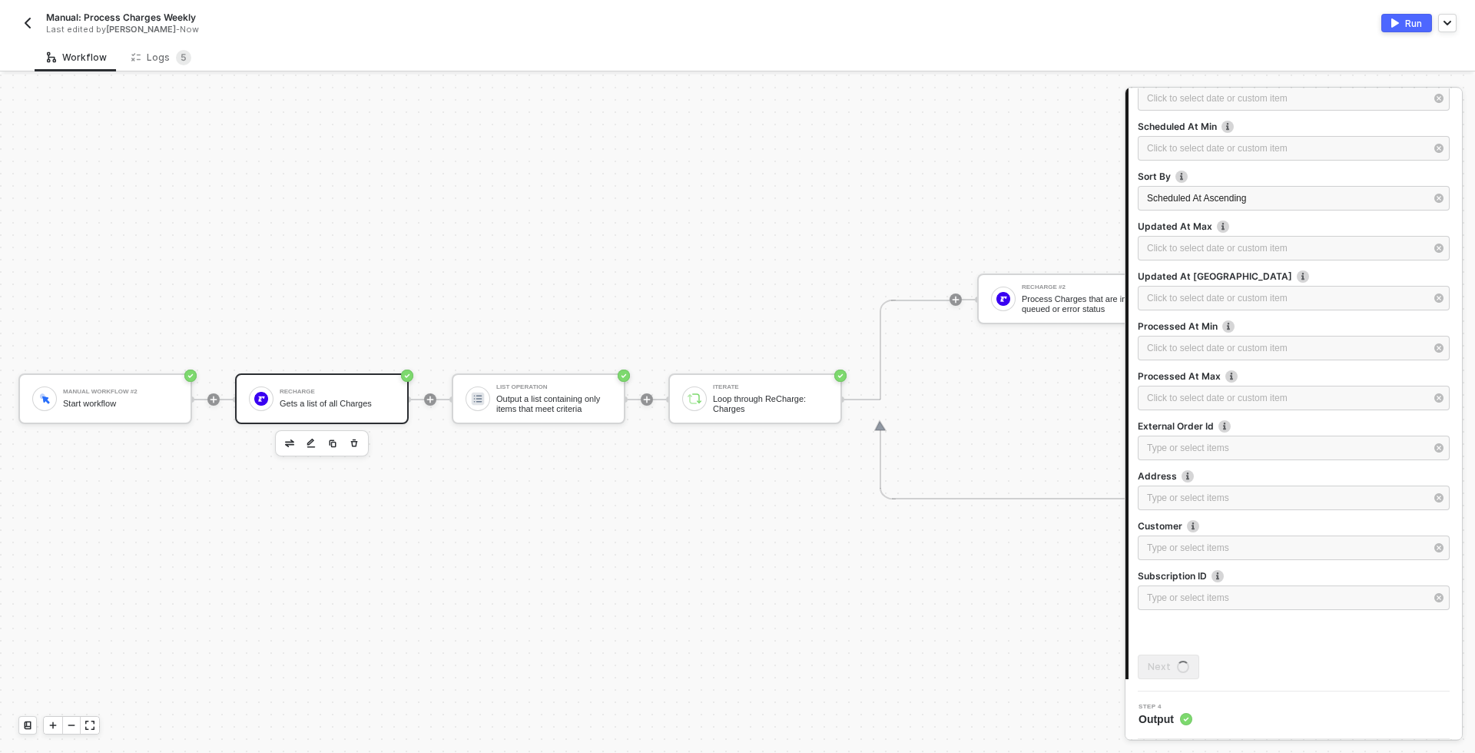
scroll to position [0, 0]
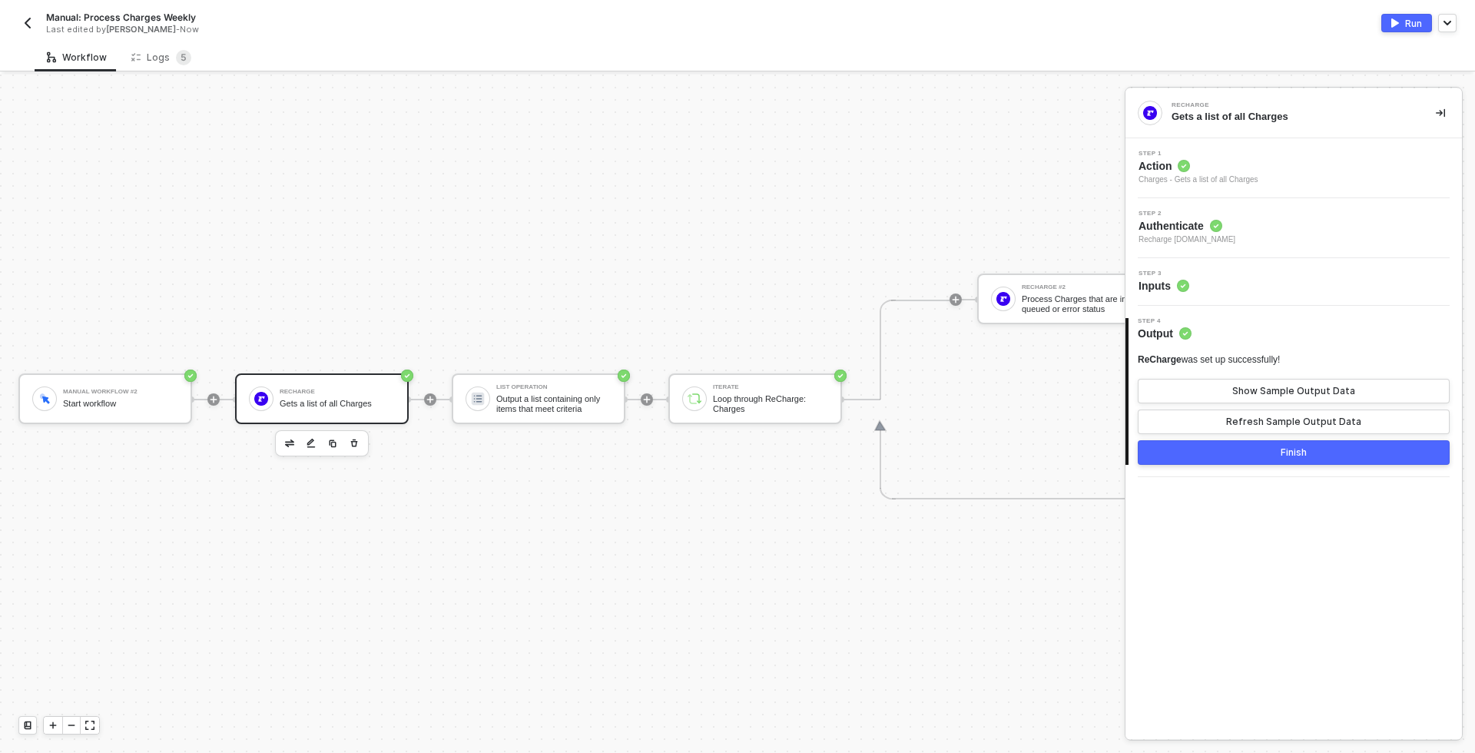
click at [1293, 452] on div "Finish" at bounding box center [1293, 452] width 26 height 12
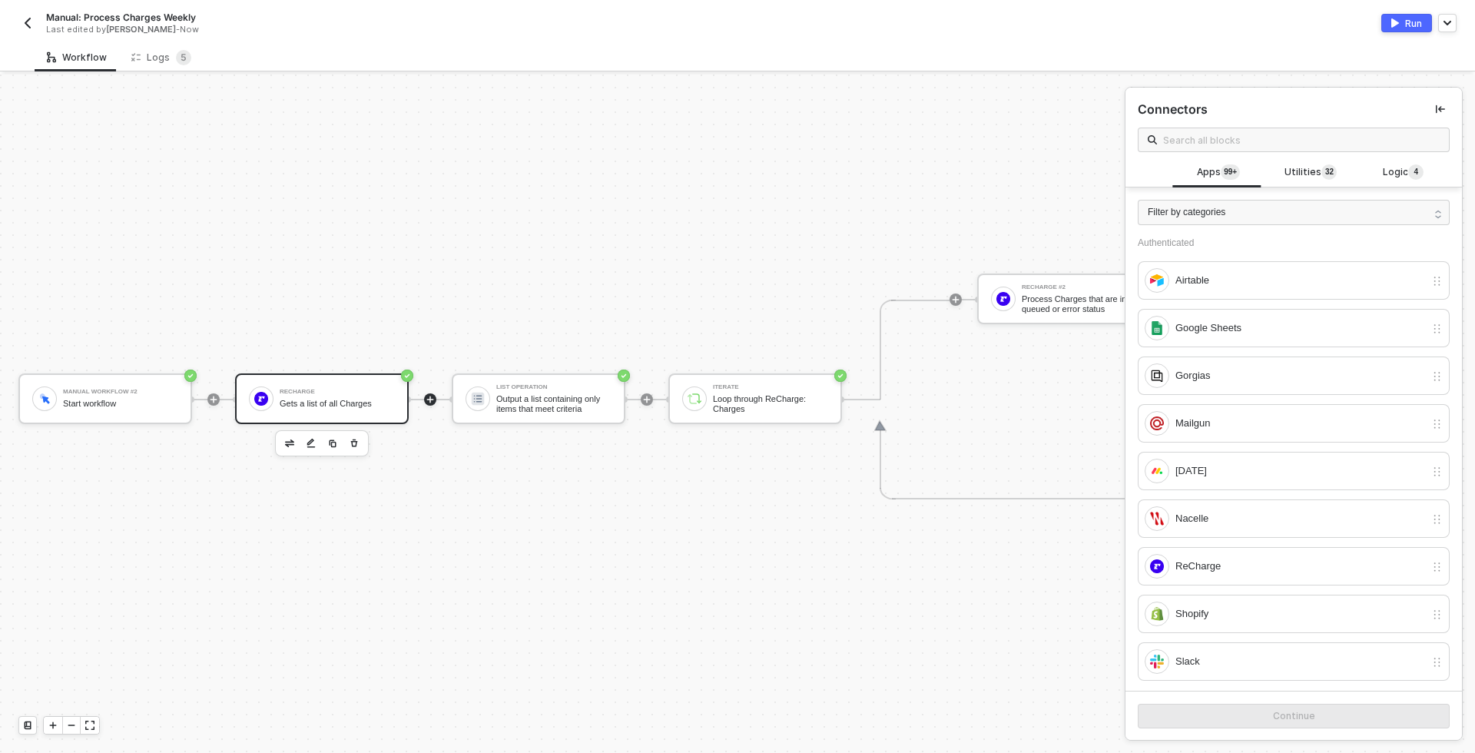
click at [349, 399] on div "Gets a list of all Charges" at bounding box center [337, 404] width 115 height 10
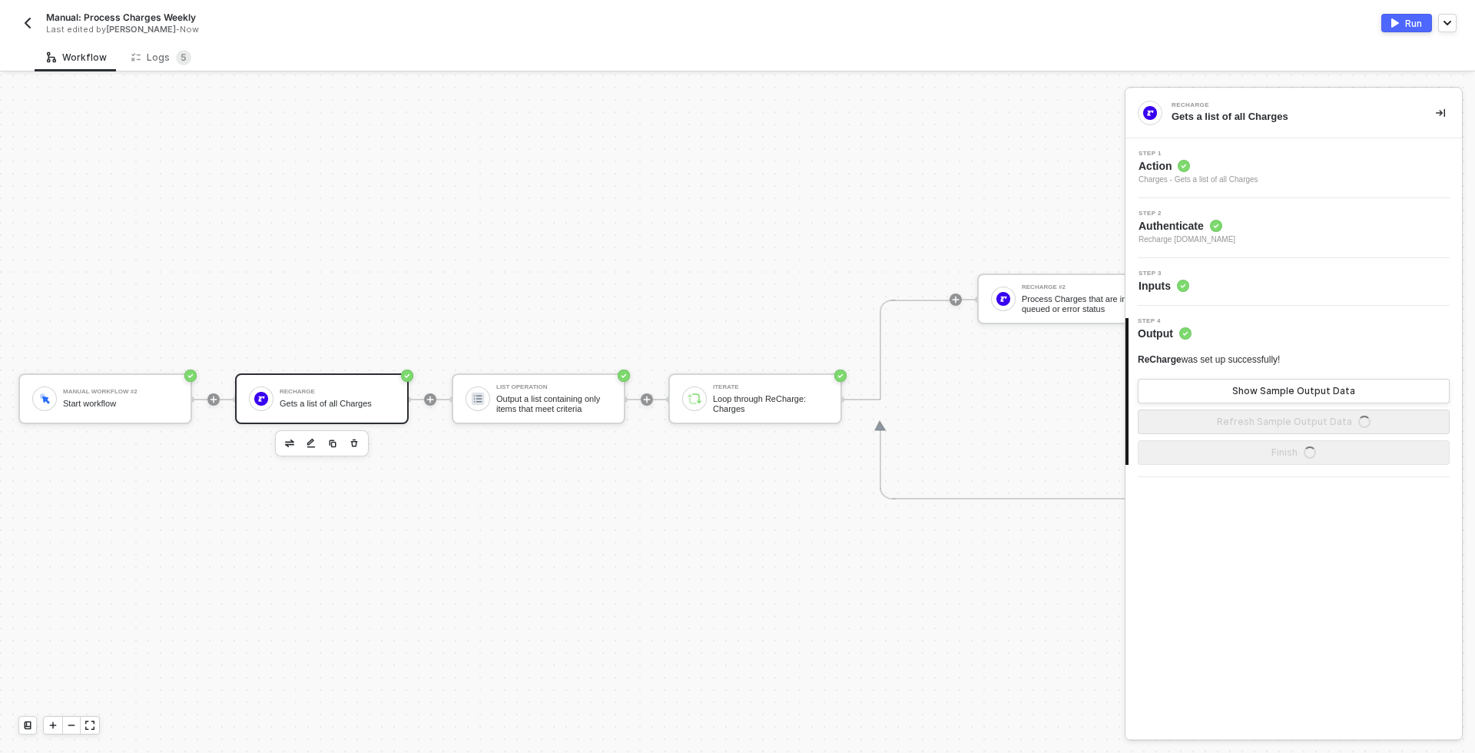
click at [1254, 291] on div "Step 3 Inputs" at bounding box center [1295, 281] width 333 height 23
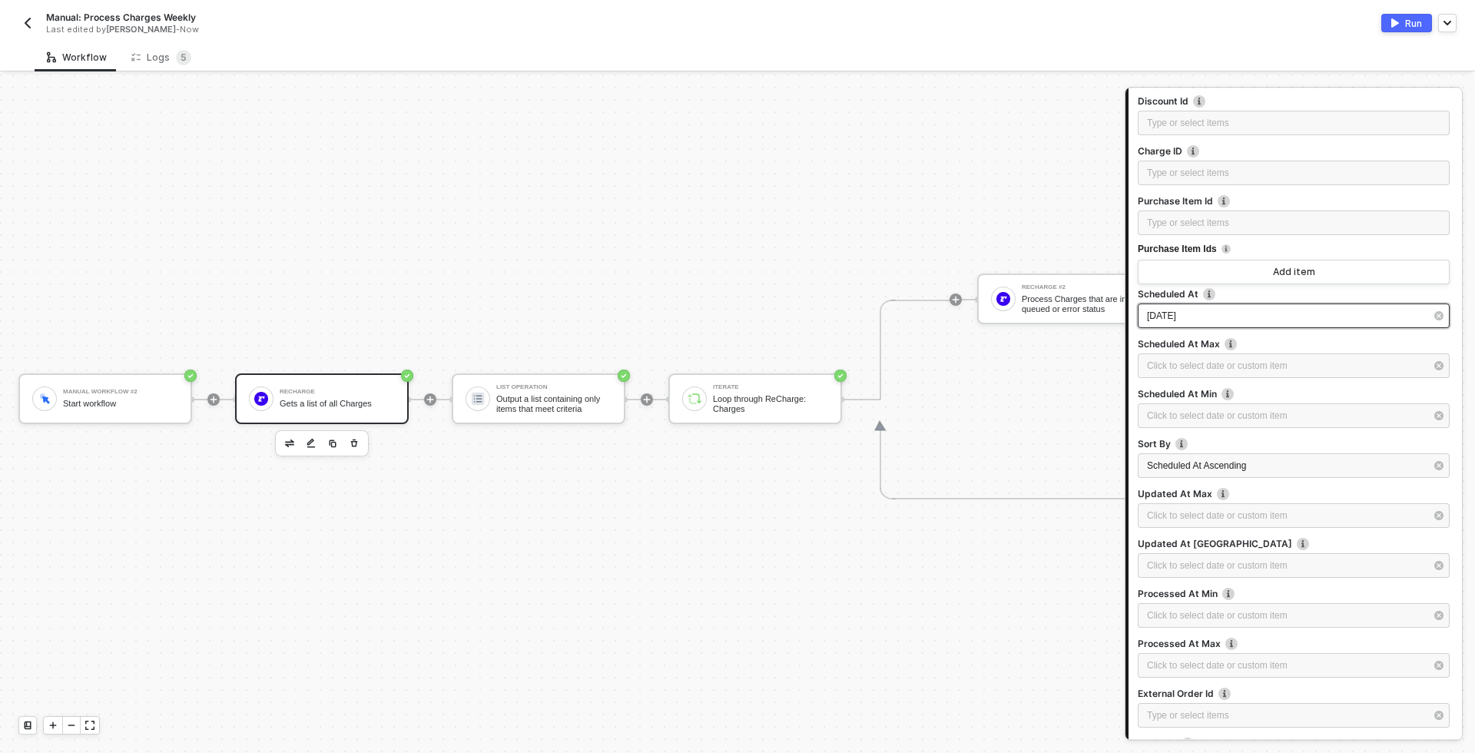
scroll to position [440, 0]
click at [1402, 25] on button "Run" at bounding box center [1406, 23] width 51 height 18
